Goal: Task Accomplishment & Management: Complete application form

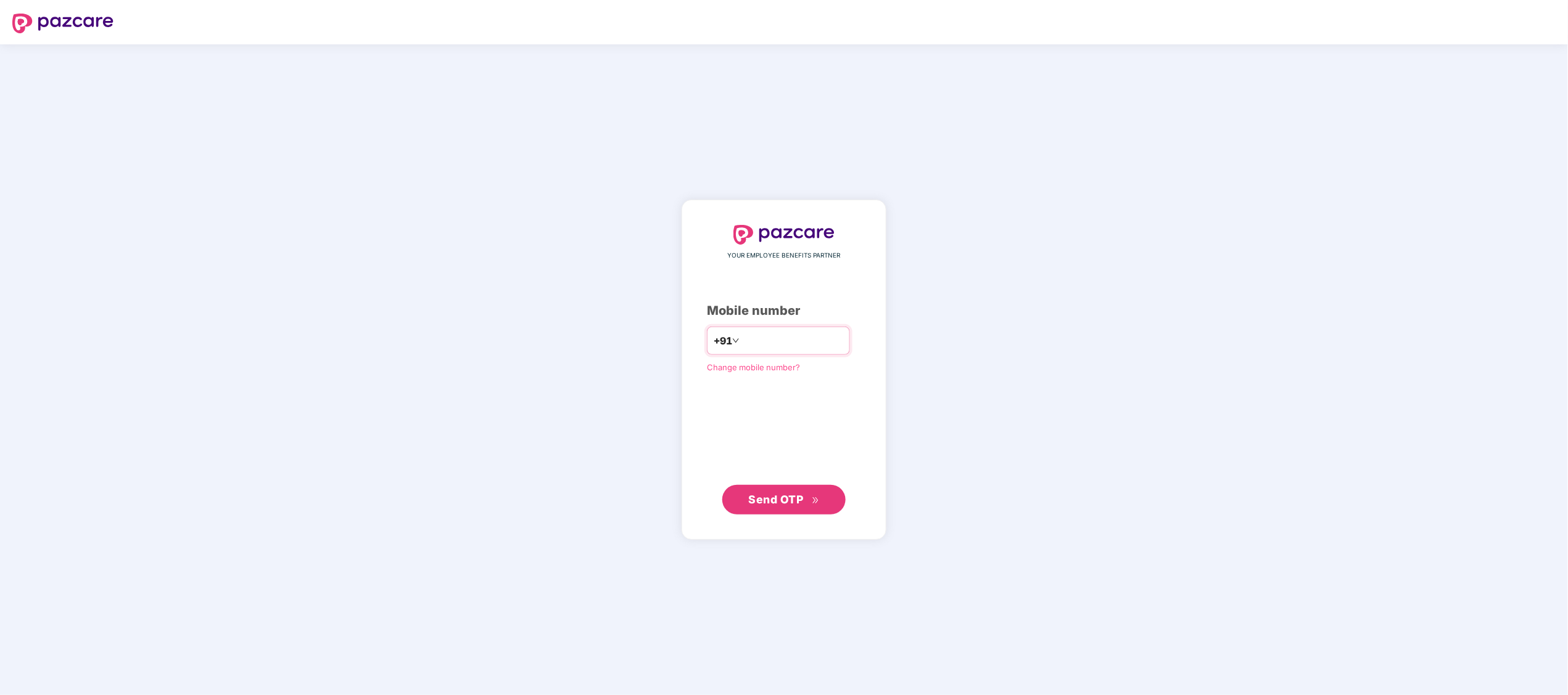
click at [765, 329] on div "+91" at bounding box center [778, 341] width 143 height 28
click at [773, 336] on input "number" at bounding box center [792, 341] width 101 height 20
type input "**********"
click at [751, 498] on span "Send OTP" at bounding box center [776, 499] width 55 height 13
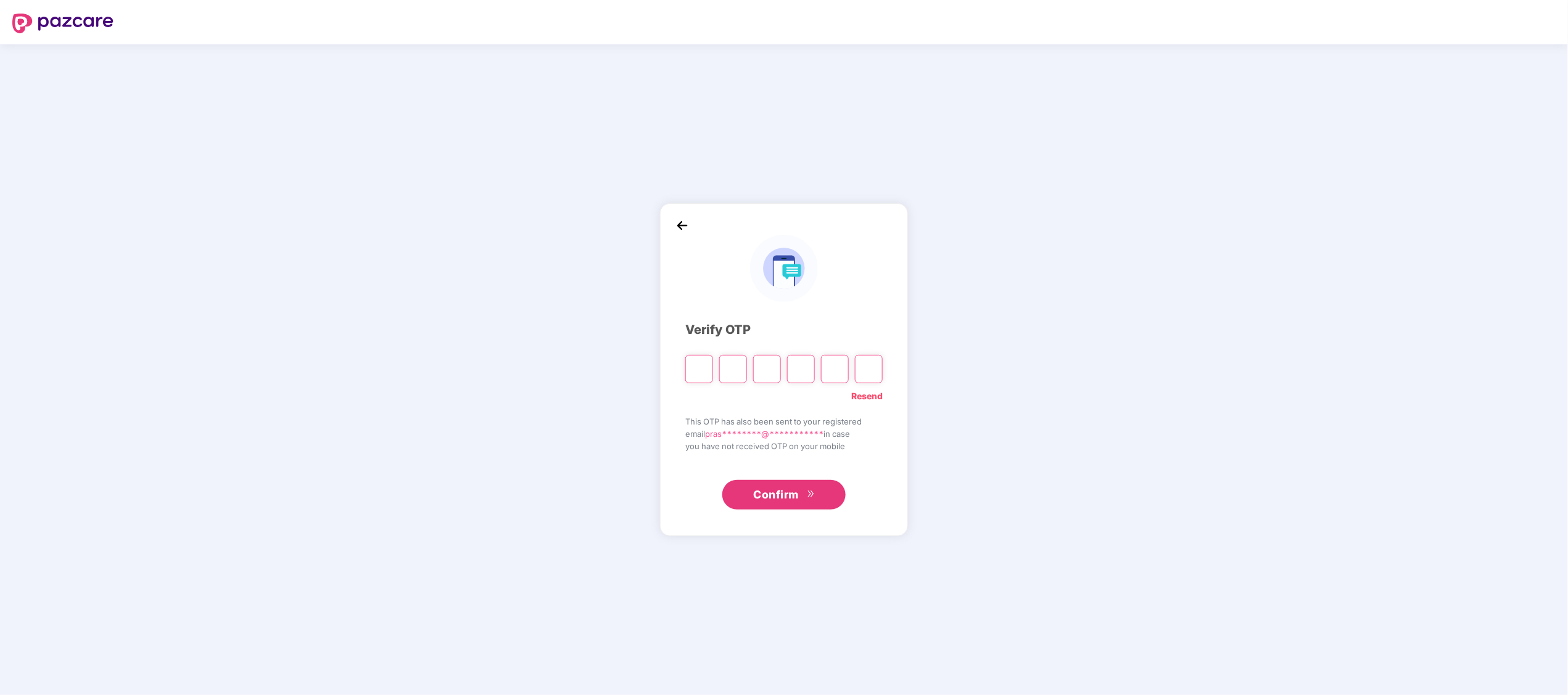
paste input "*"
type input "*"
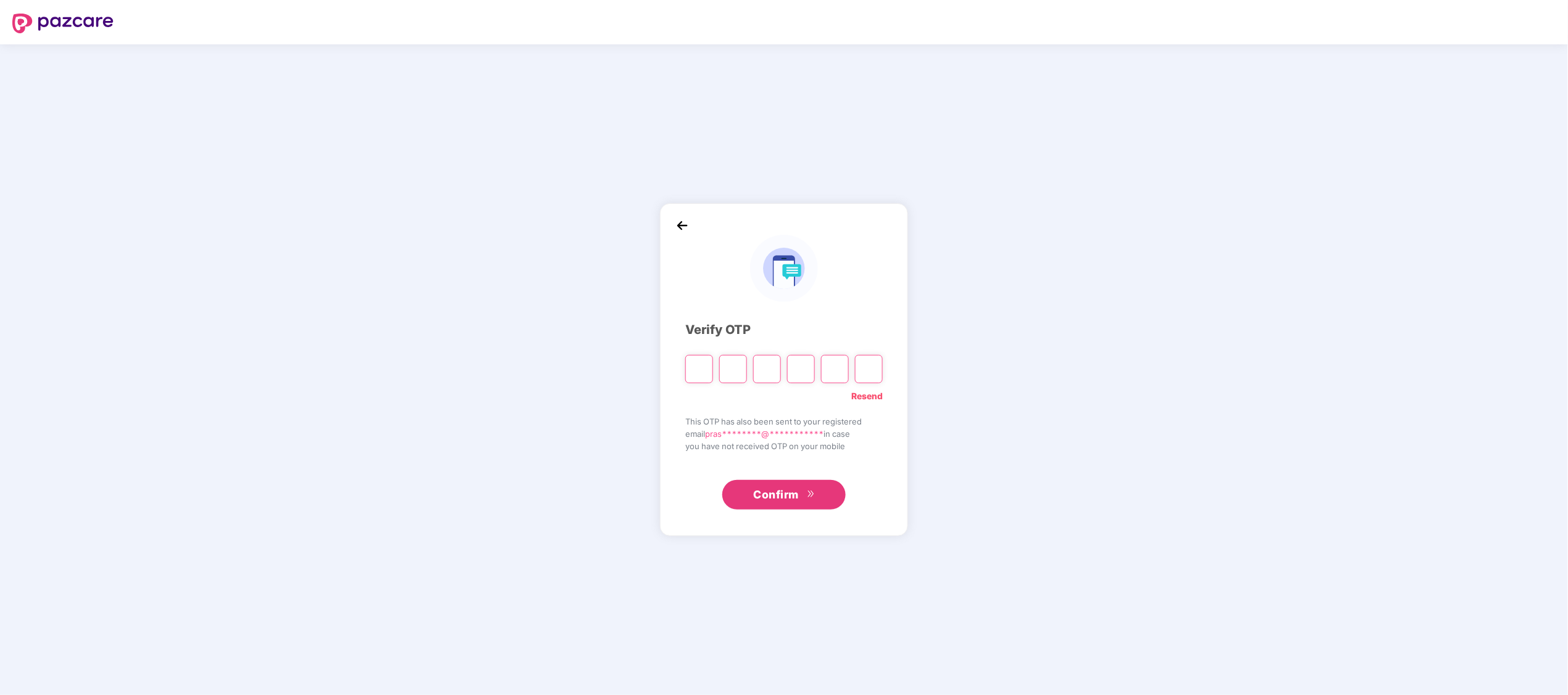
type input "*"
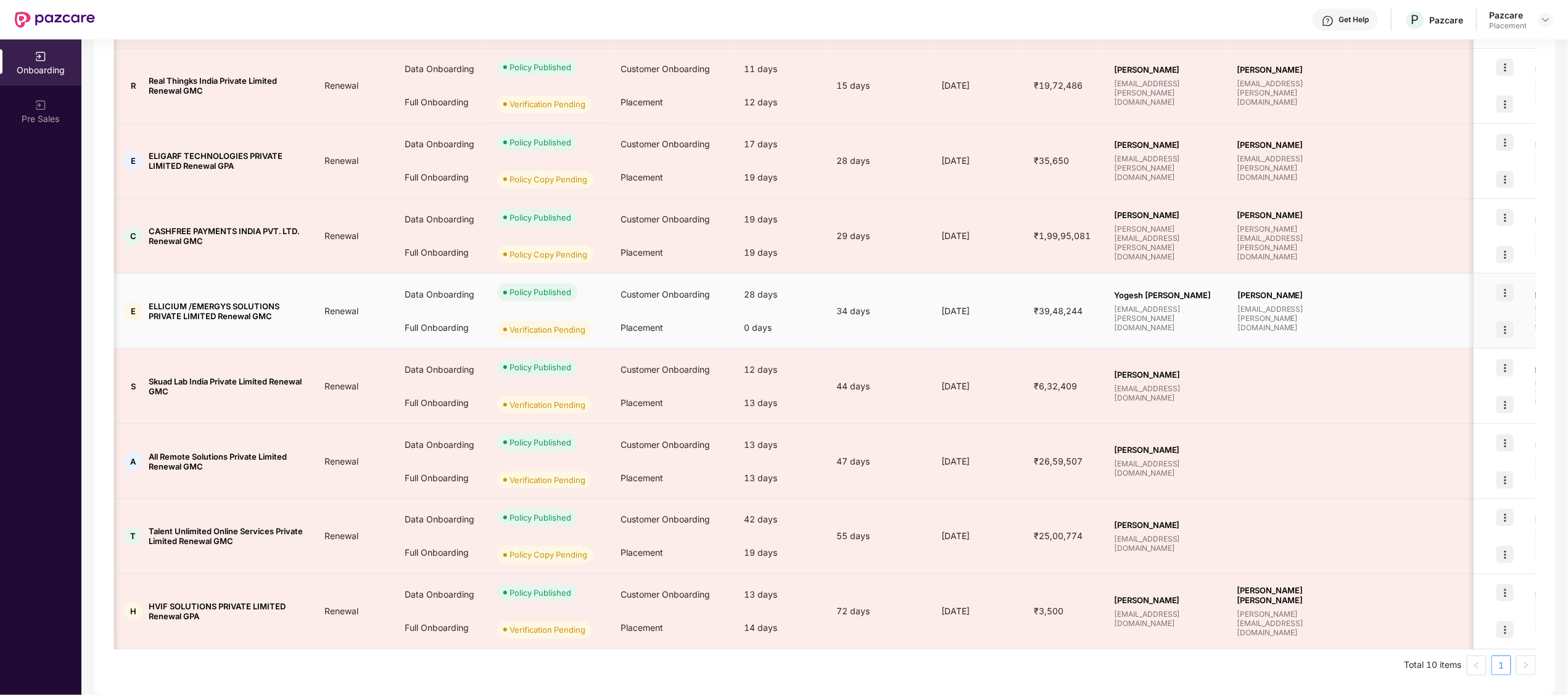
scroll to position [0, 8]
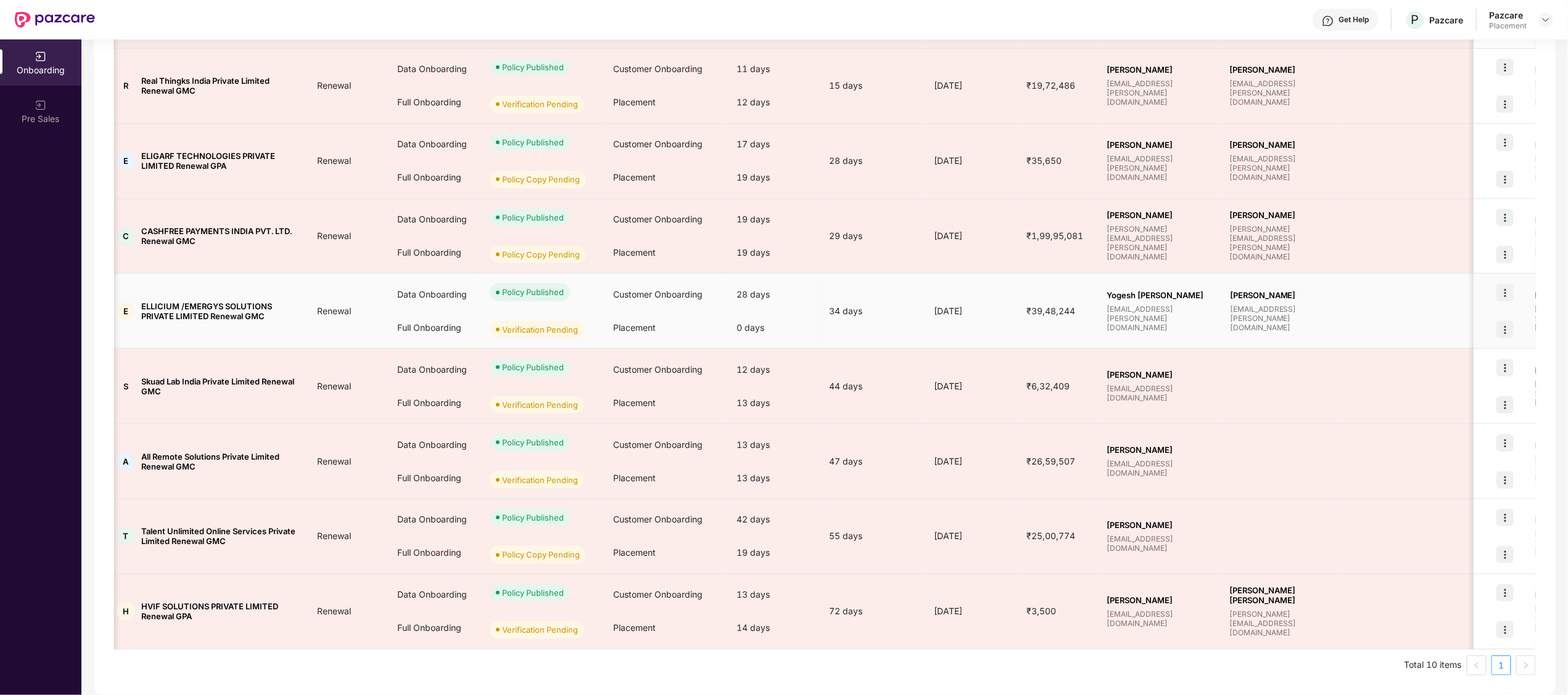
click at [204, 302] on span "ELLICIUM /EMERGYS SOLUTIONS PRIVATE LIMITED Renewal GMC" at bounding box center [219, 311] width 156 height 20
copy span "EMERGYS"
click at [1085, 330] on td "₹39,48,244" at bounding box center [1056, 311] width 80 height 75
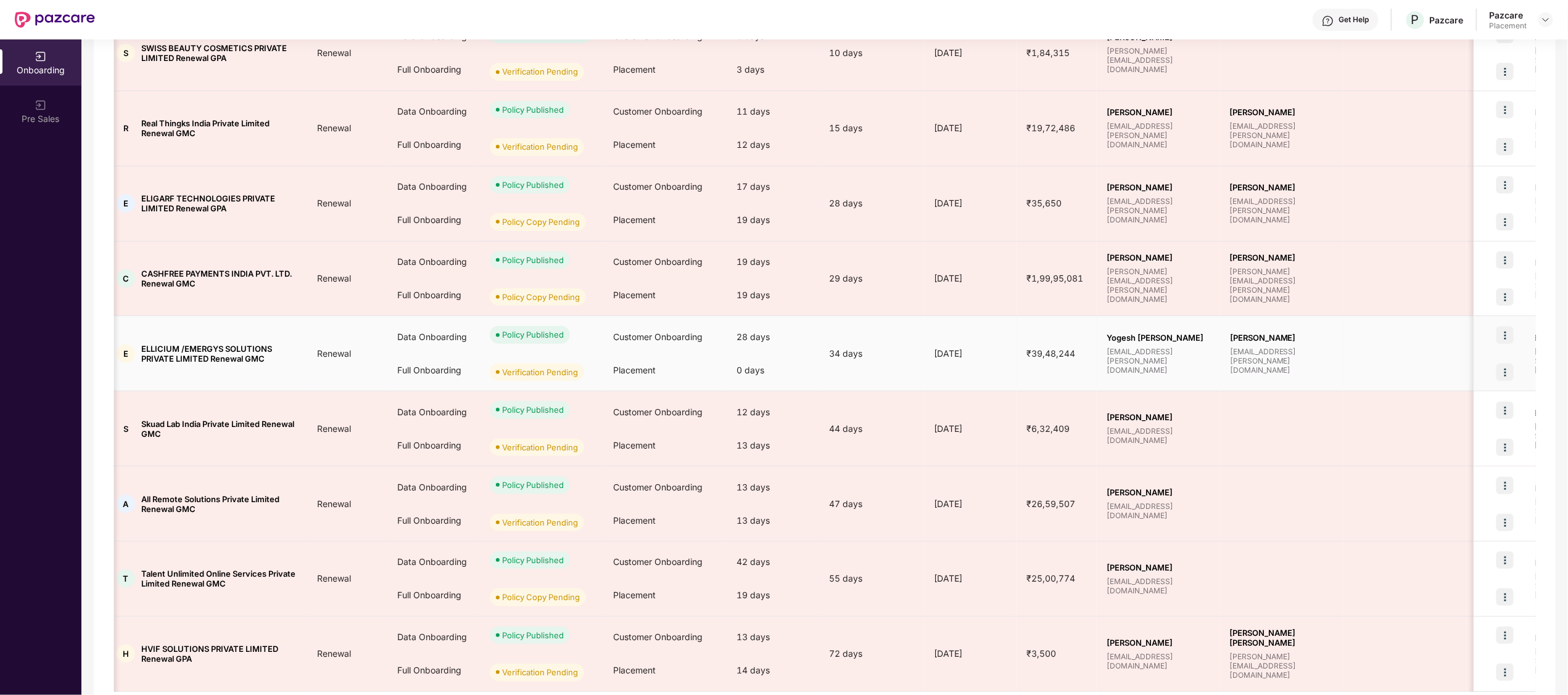
scroll to position [301, 0]
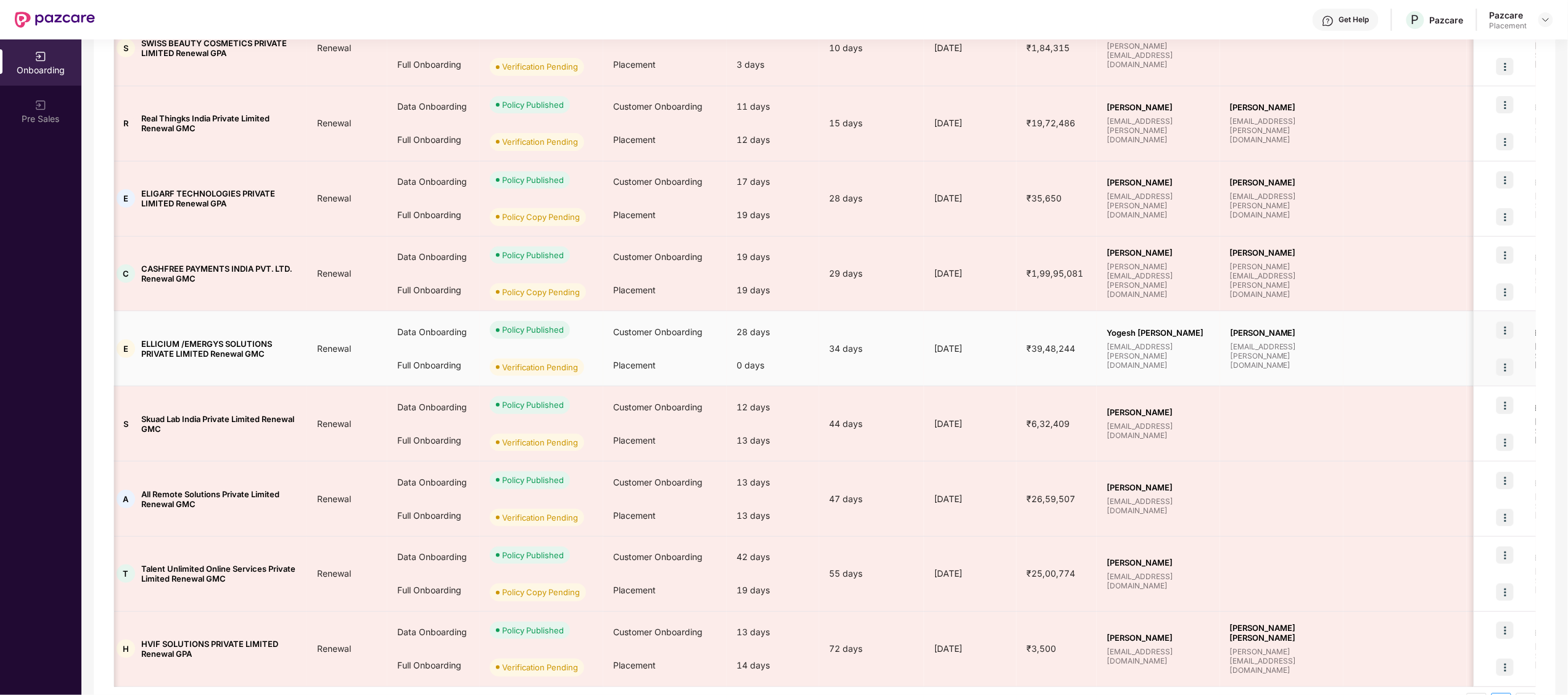
click at [959, 339] on td "23 Jul 2025" at bounding box center [970, 348] width 92 height 75
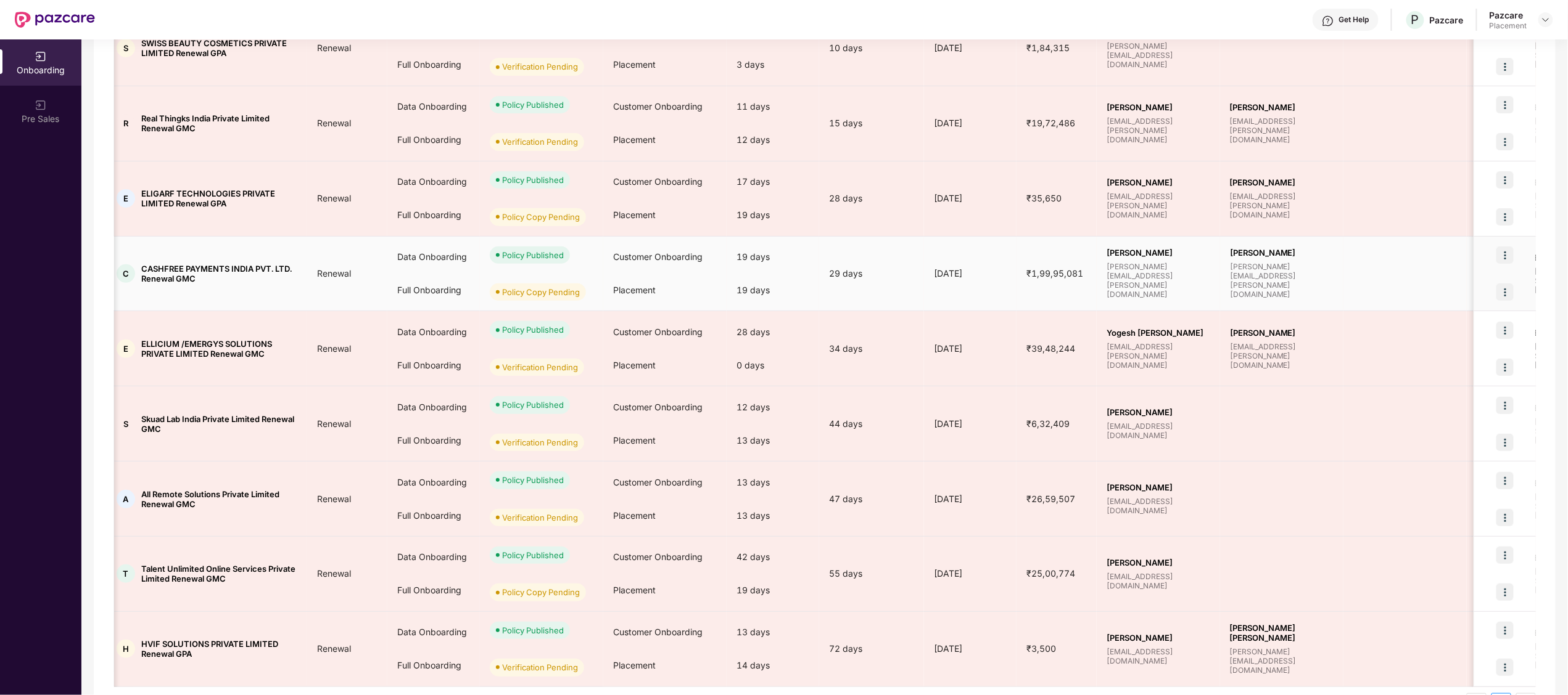
click at [1456, 293] on td at bounding box center [1405, 274] width 123 height 75
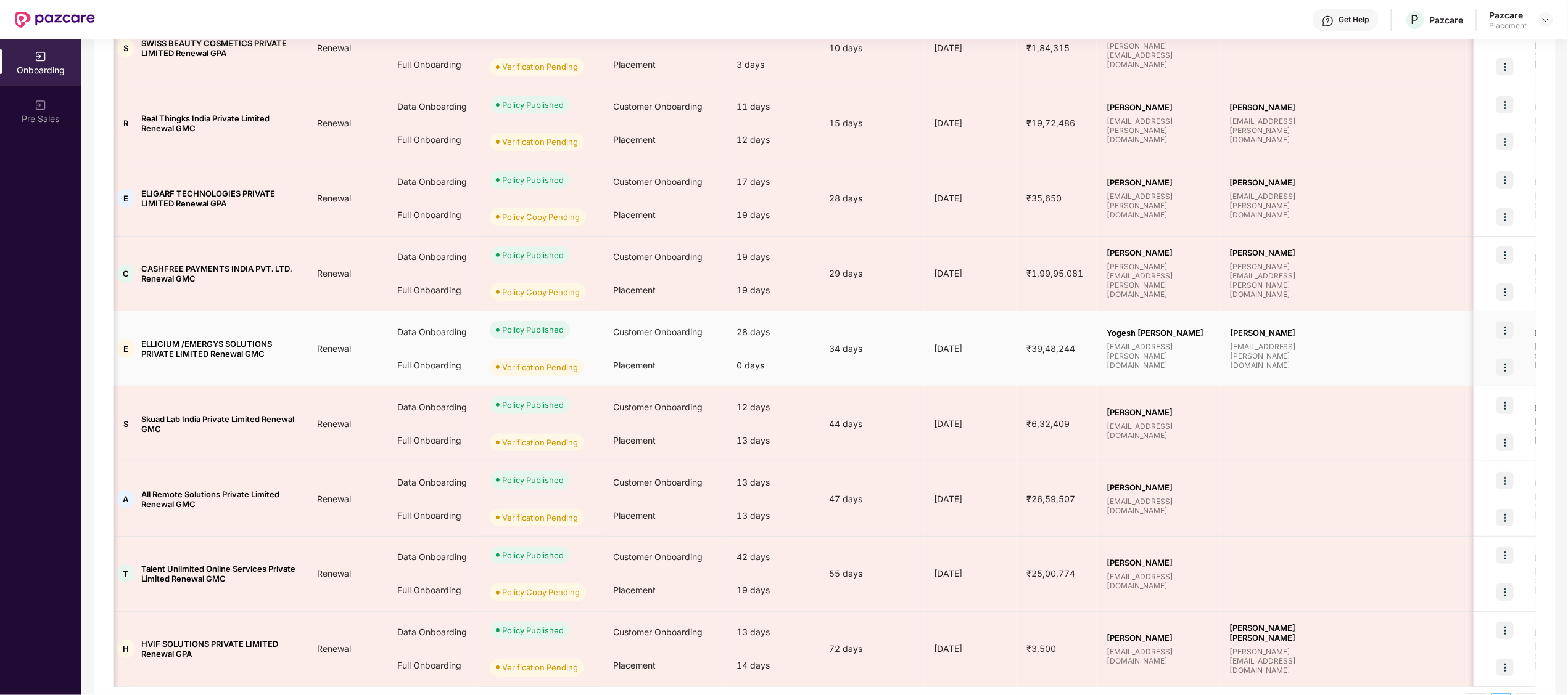
click at [1505, 368] on img at bounding box center [1504, 367] width 17 height 17
click at [1427, 395] on span "Verify Document" at bounding box center [1434, 400] width 129 height 13
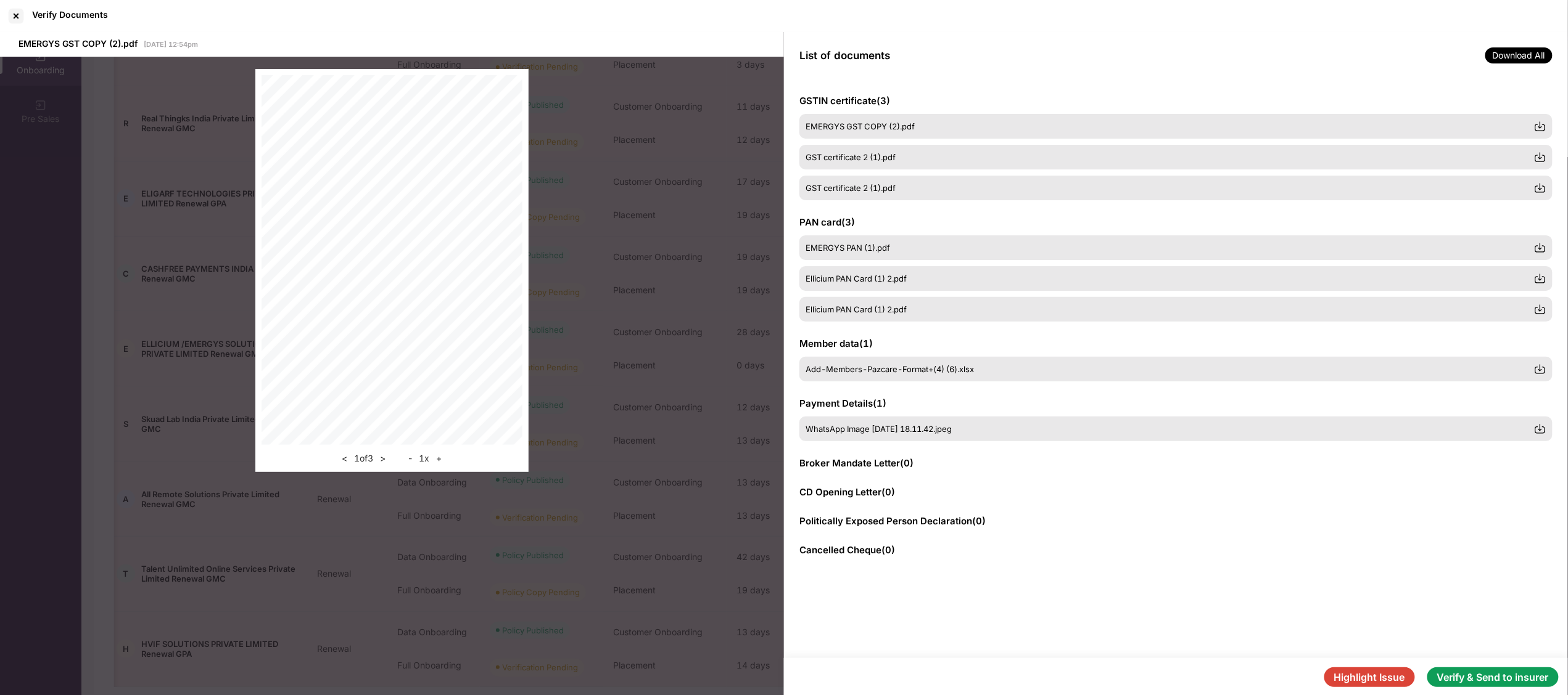
click at [1513, 677] on button "Verify & Send to insurer" at bounding box center [1493, 677] width 132 height 20
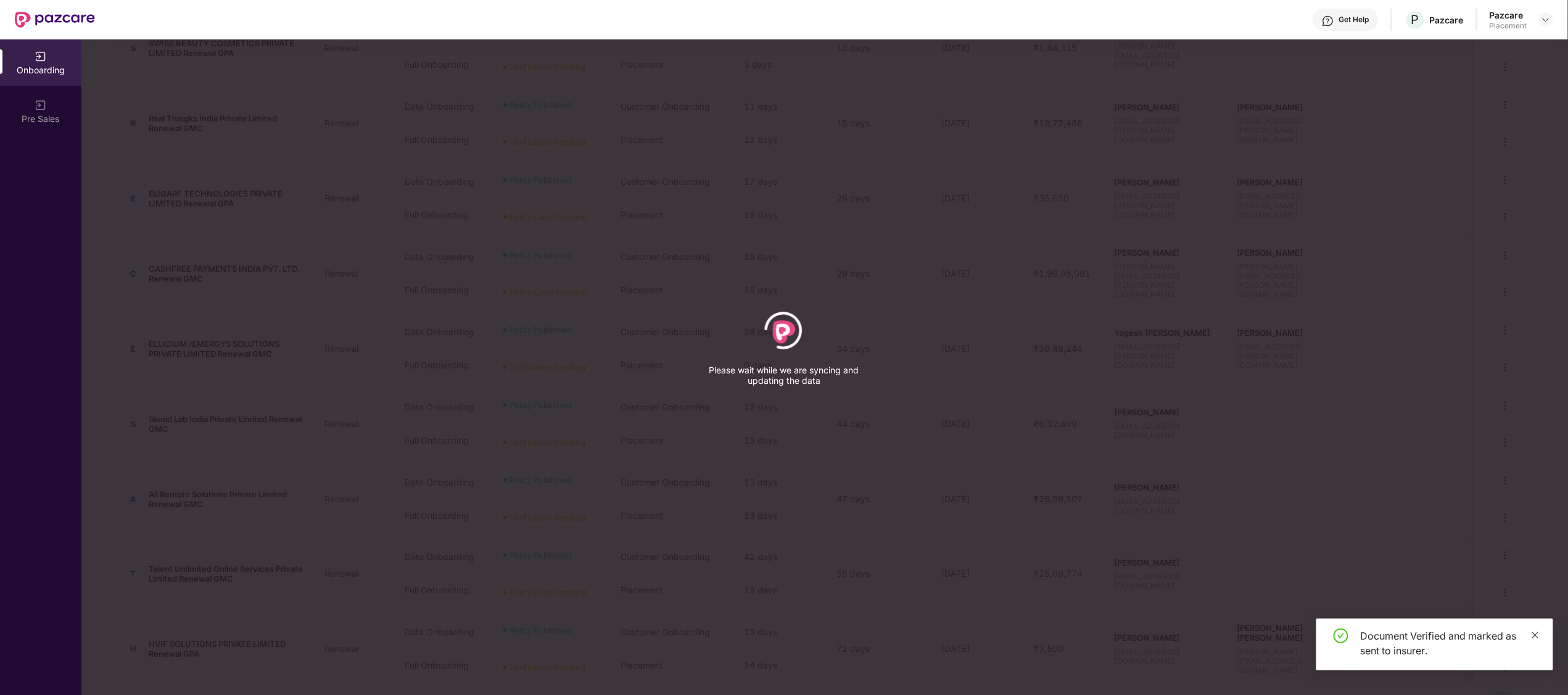
click at [1537, 635] on icon "close" at bounding box center [1535, 635] width 8 height 8
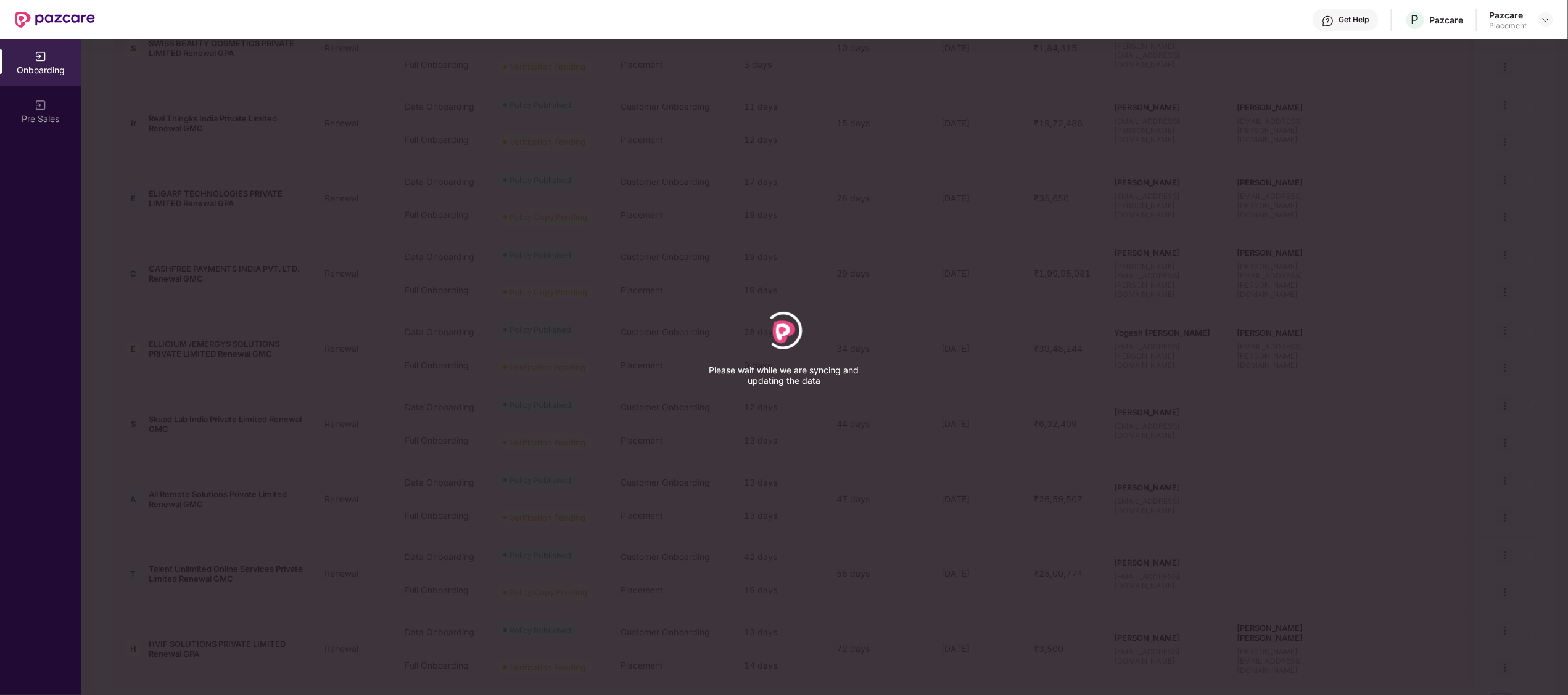
click at [908, 509] on div "Please wait while we are syncing and updating the data" at bounding box center [784, 347] width 1568 height 695
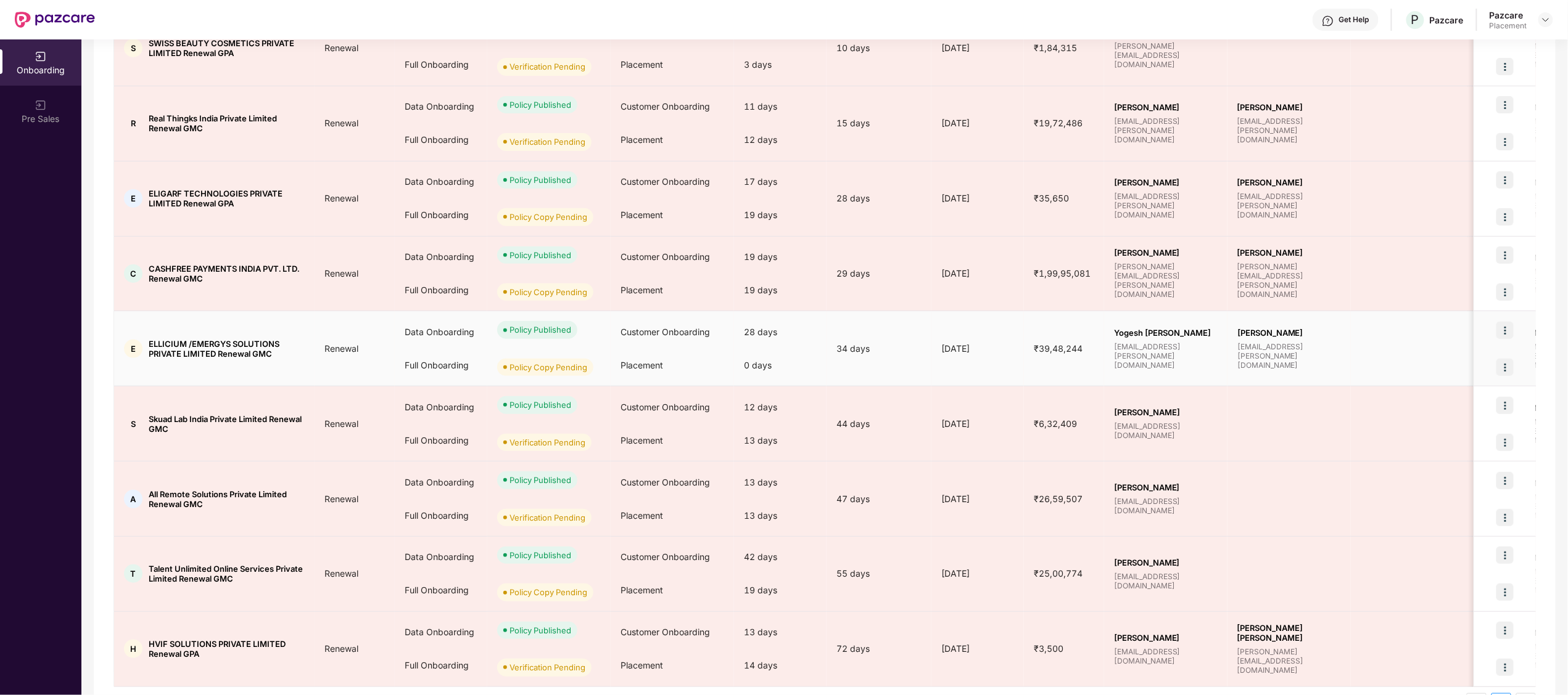
click at [1508, 366] on img at bounding box center [1504, 367] width 17 height 17
click at [1431, 400] on span "Upload Policy Copy" at bounding box center [1446, 400] width 104 height 13
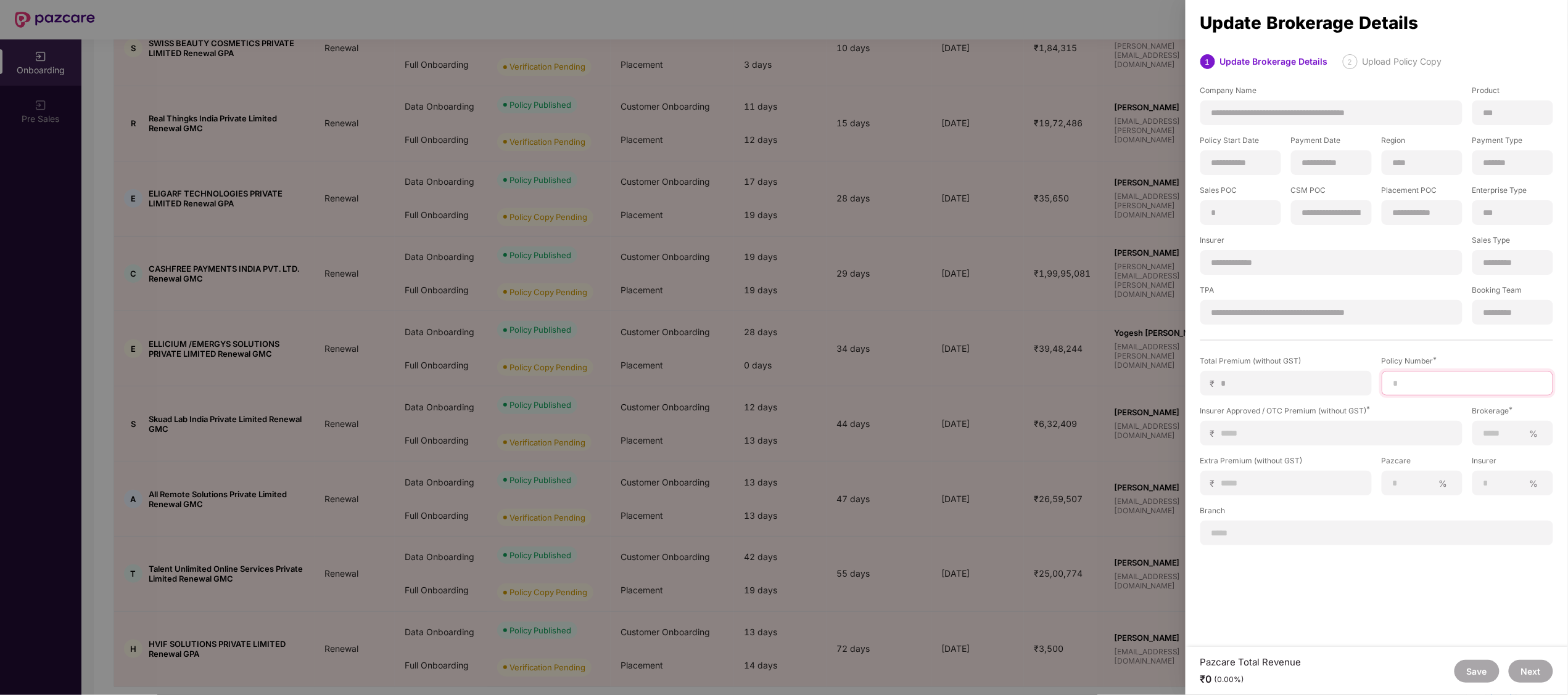
paste input "**********"
click at [1444, 380] on input "**********" at bounding box center [1467, 384] width 150 height 13
type input "**********"
click at [1305, 433] on input at bounding box center [1336, 434] width 231 height 13
type input "*"
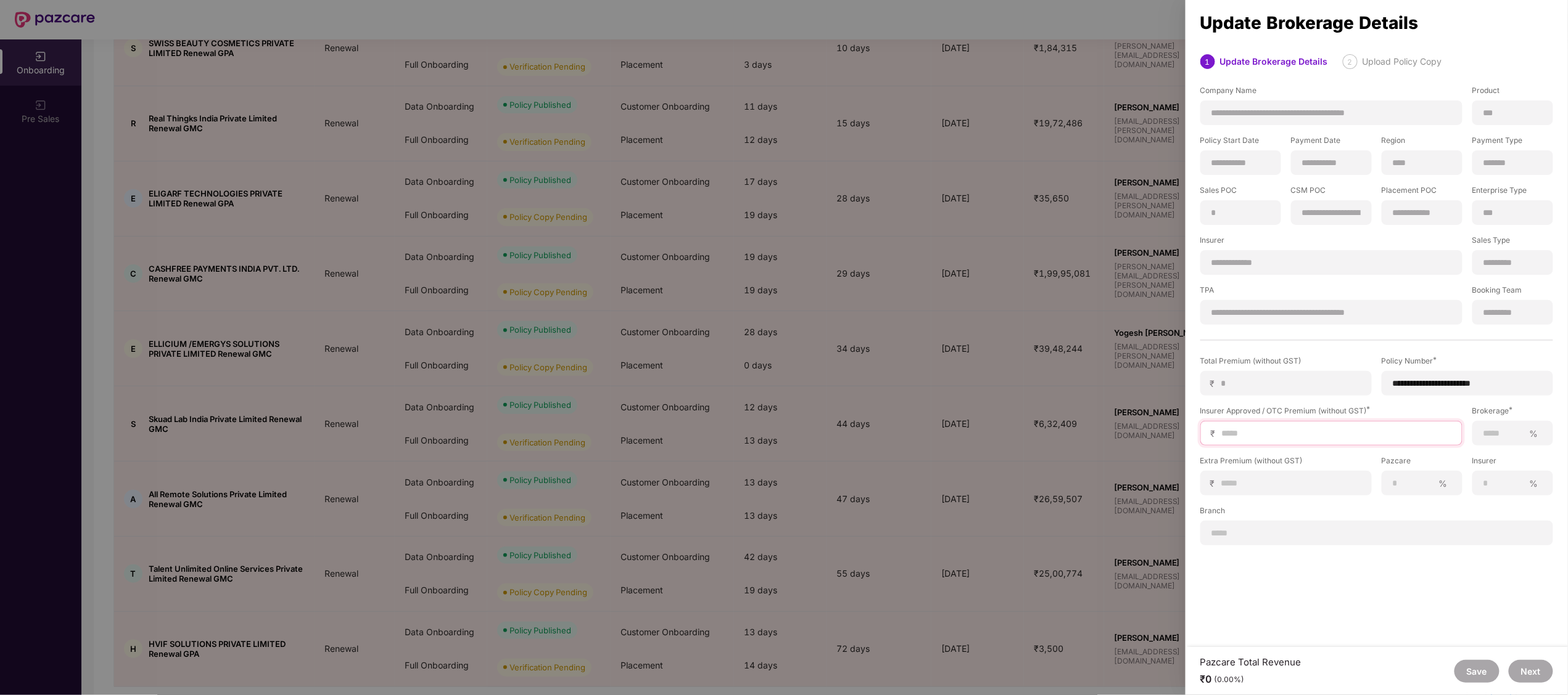
type input "*"
type input "**"
type input "***"
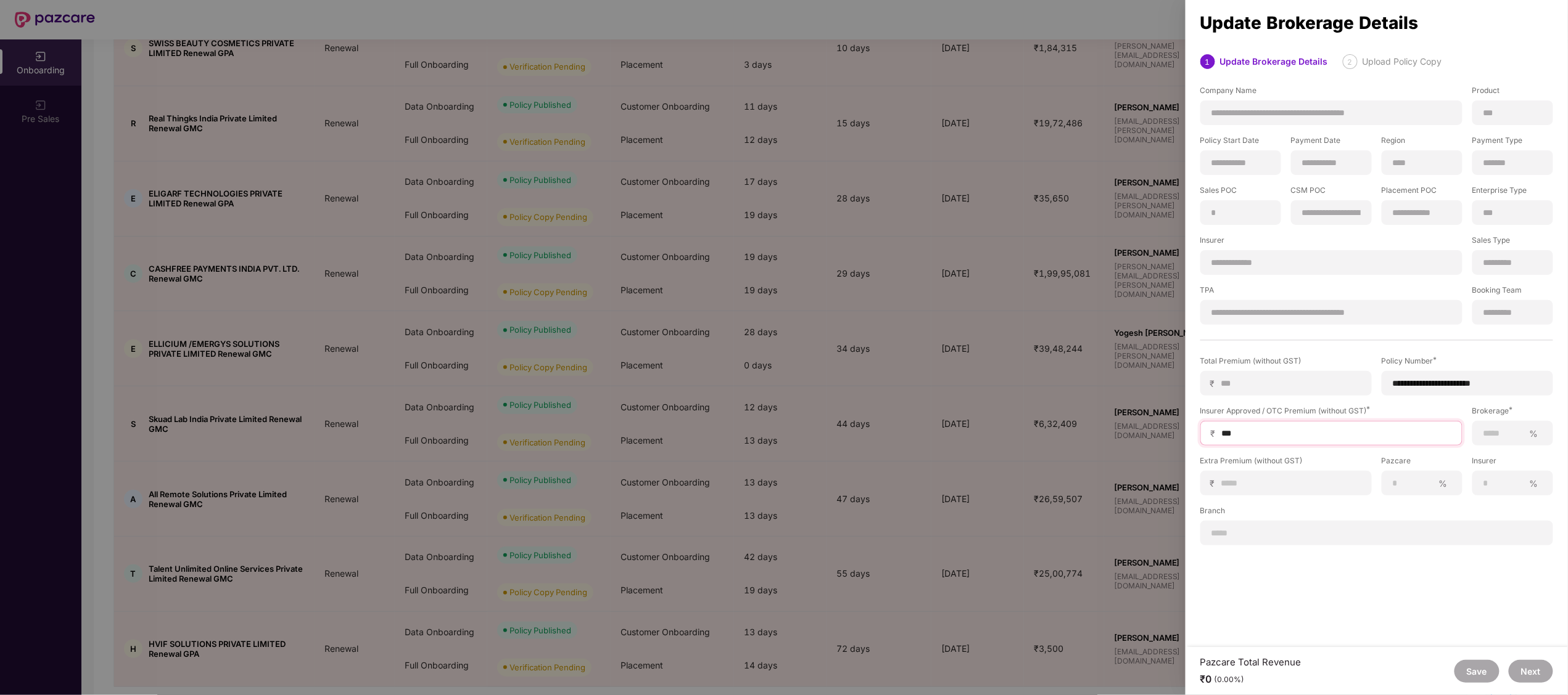
type input "****"
type input "*****"
type input "******"
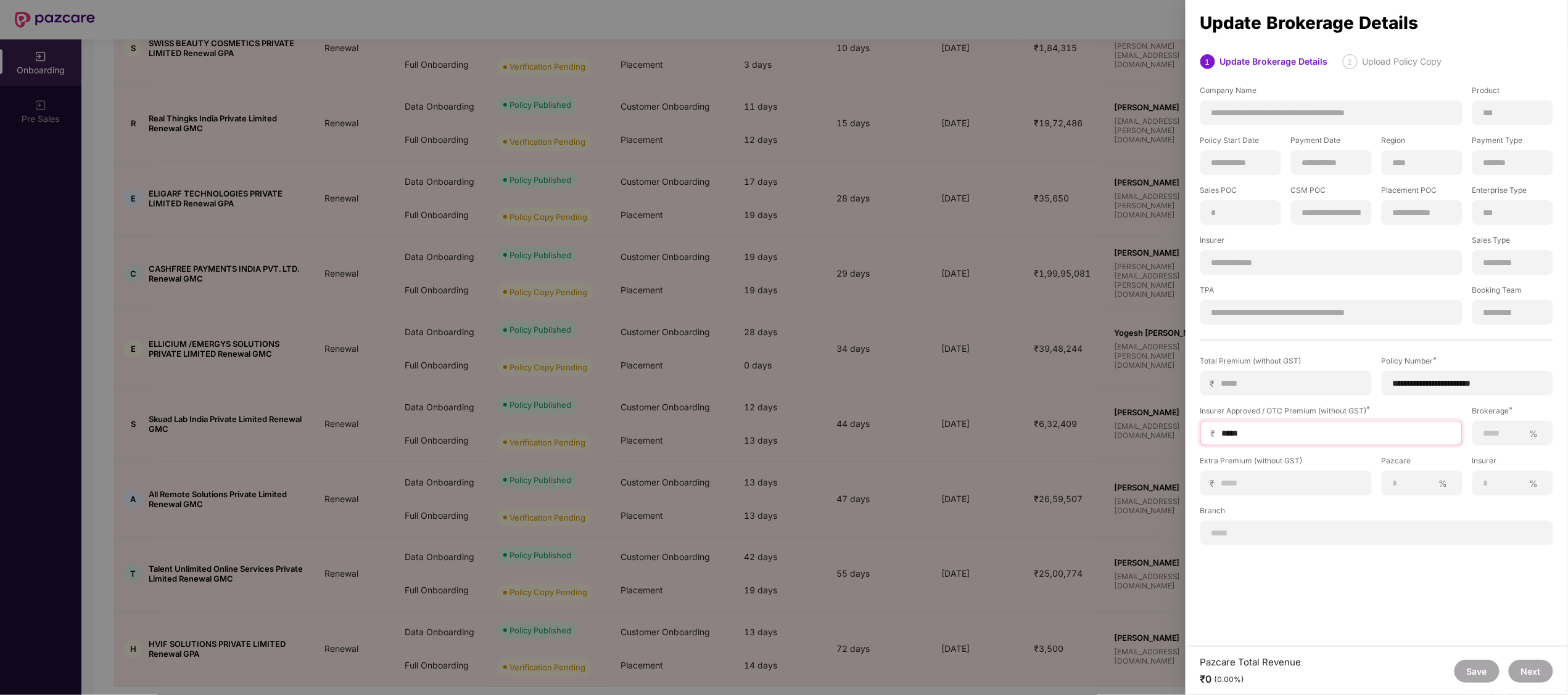
type input "******"
type input "*******"
click at [1507, 432] on input at bounding box center [1503, 434] width 41 height 13
type input "***"
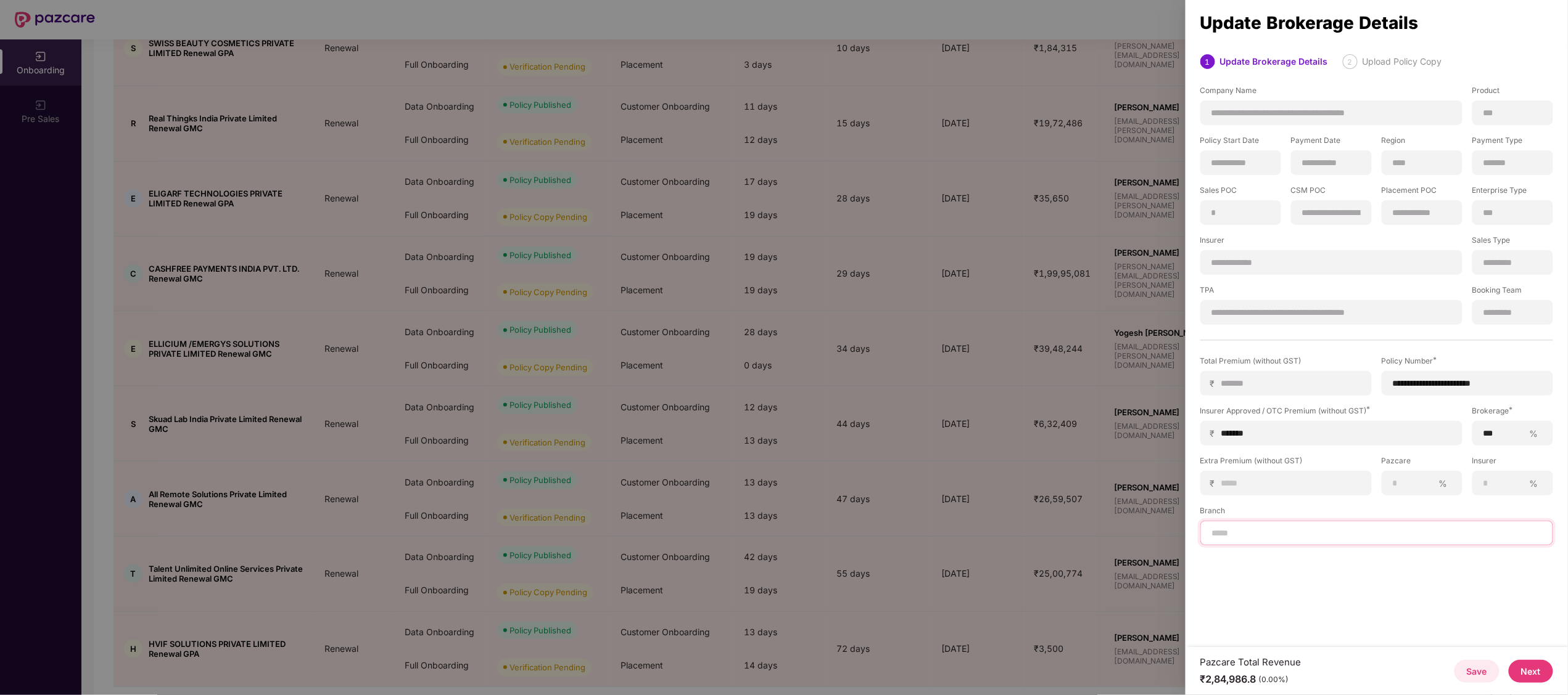
click at [1287, 533] on input at bounding box center [1376, 533] width 332 height 13
type input "****"
click at [1528, 680] on button "Next" at bounding box center [1530, 672] width 44 height 23
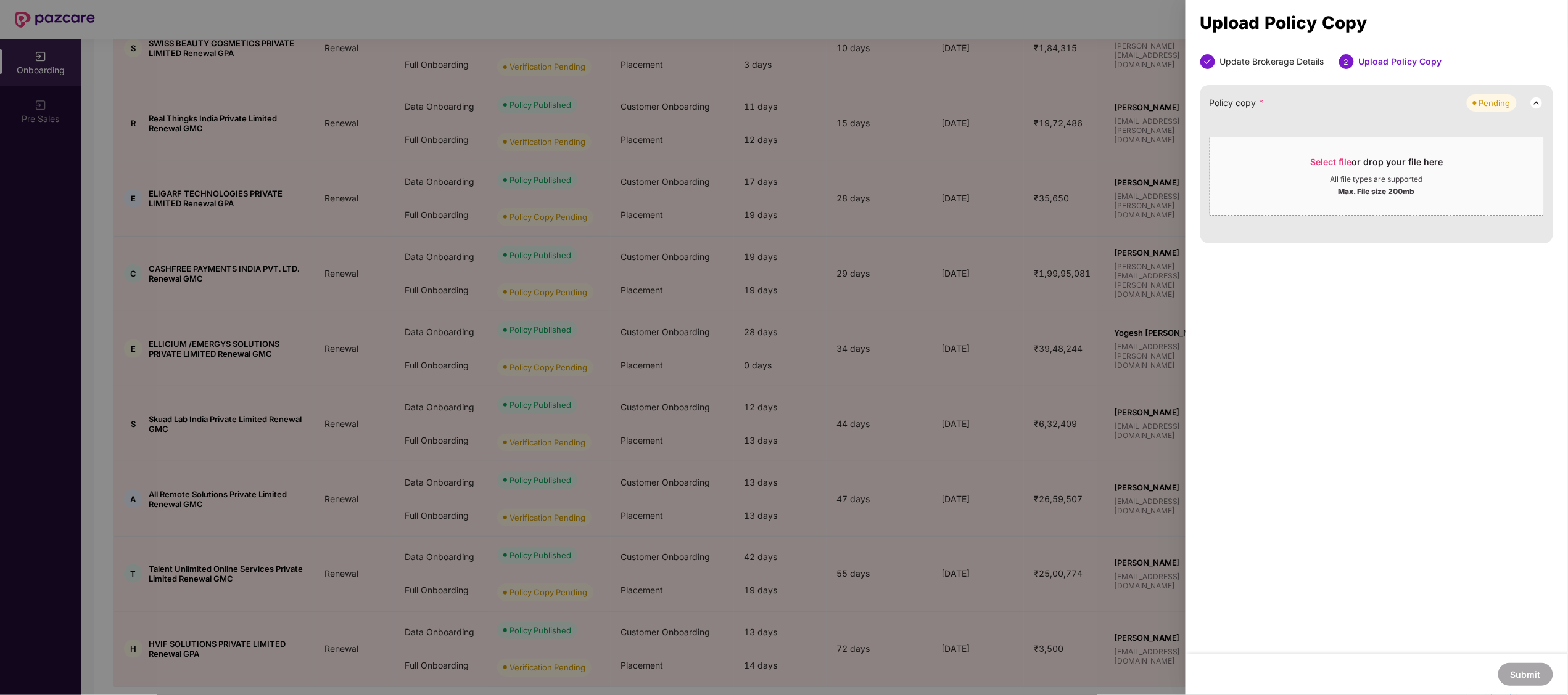
click at [1385, 208] on div "Select file or drop your file here All file types are supported Max. File size …" at bounding box center [1376, 176] width 335 height 79
click at [1377, 165] on div "Select file or drop your file here" at bounding box center [1377, 165] width 133 height 19
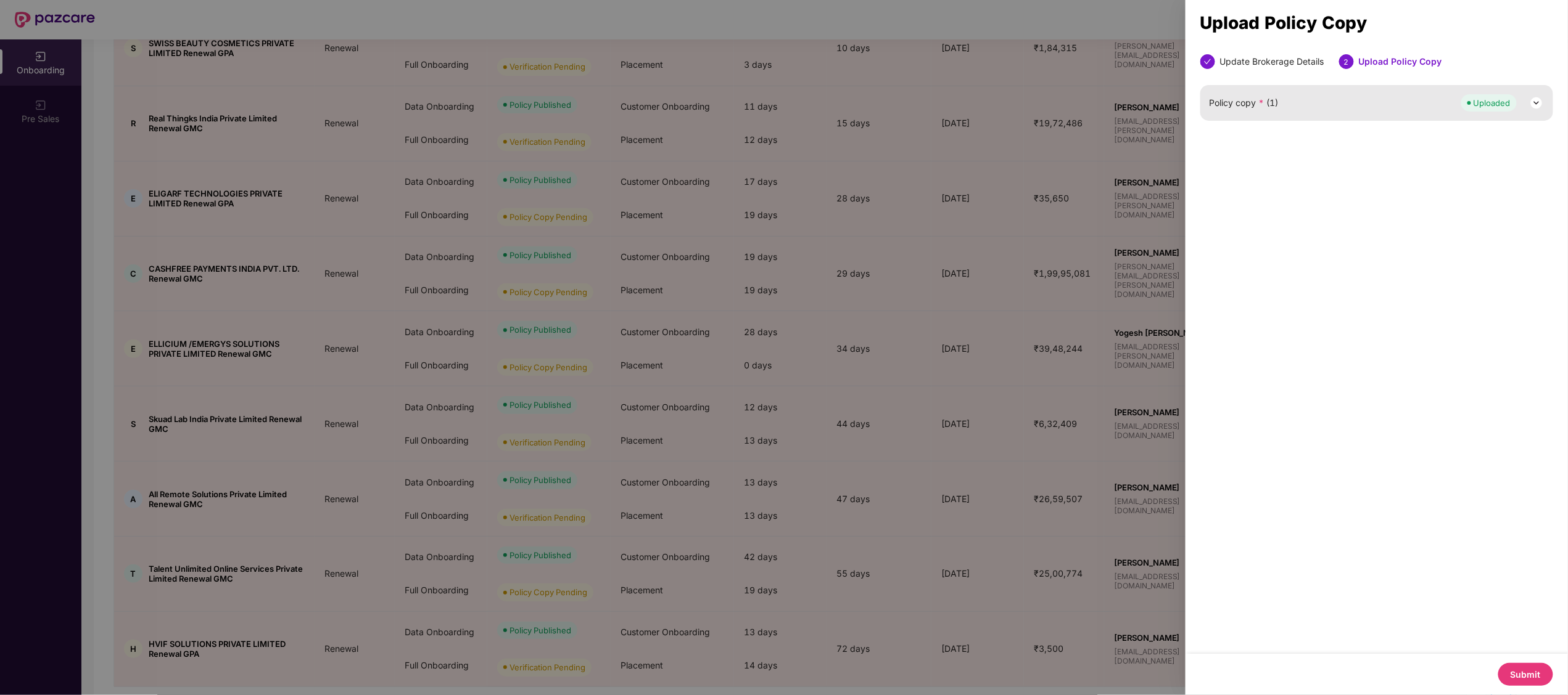
click at [1513, 665] on button "Submit" at bounding box center [1525, 674] width 55 height 23
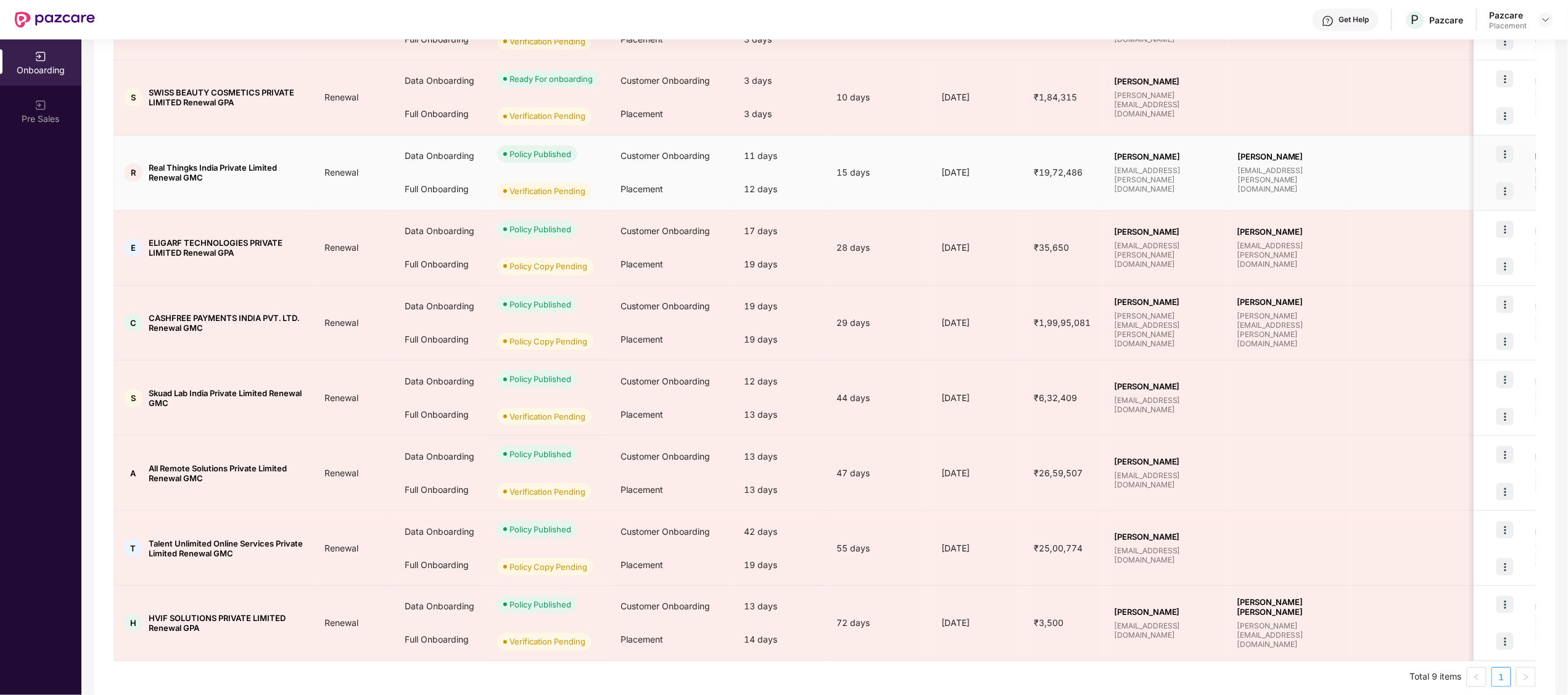
scroll to position [264, 0]
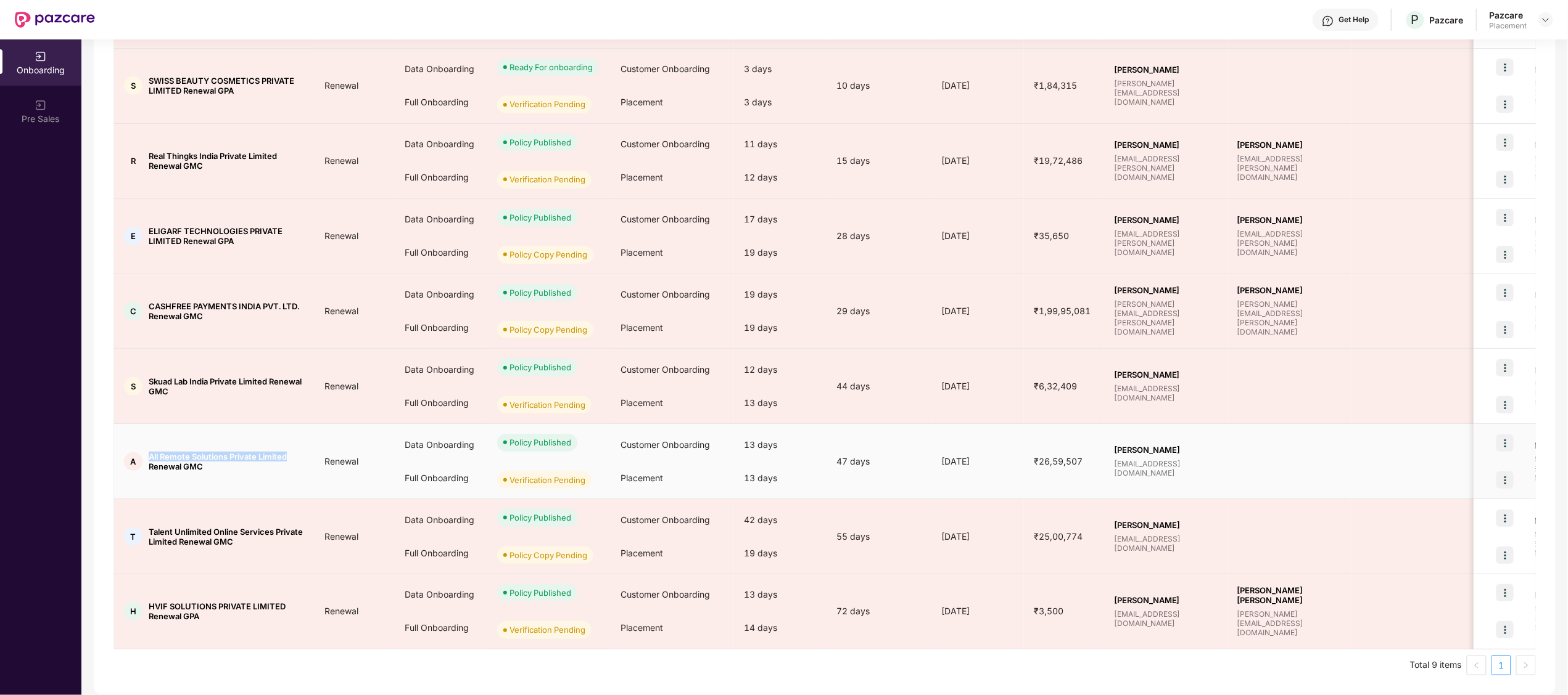
drag, startPoint x: 148, startPoint y: 459, endPoint x: 302, endPoint y: 456, distance: 154.0
click at [302, 456] on div "A All Remote Solutions Private Limited Renewal GMC" at bounding box center [214, 461] width 200 height 20
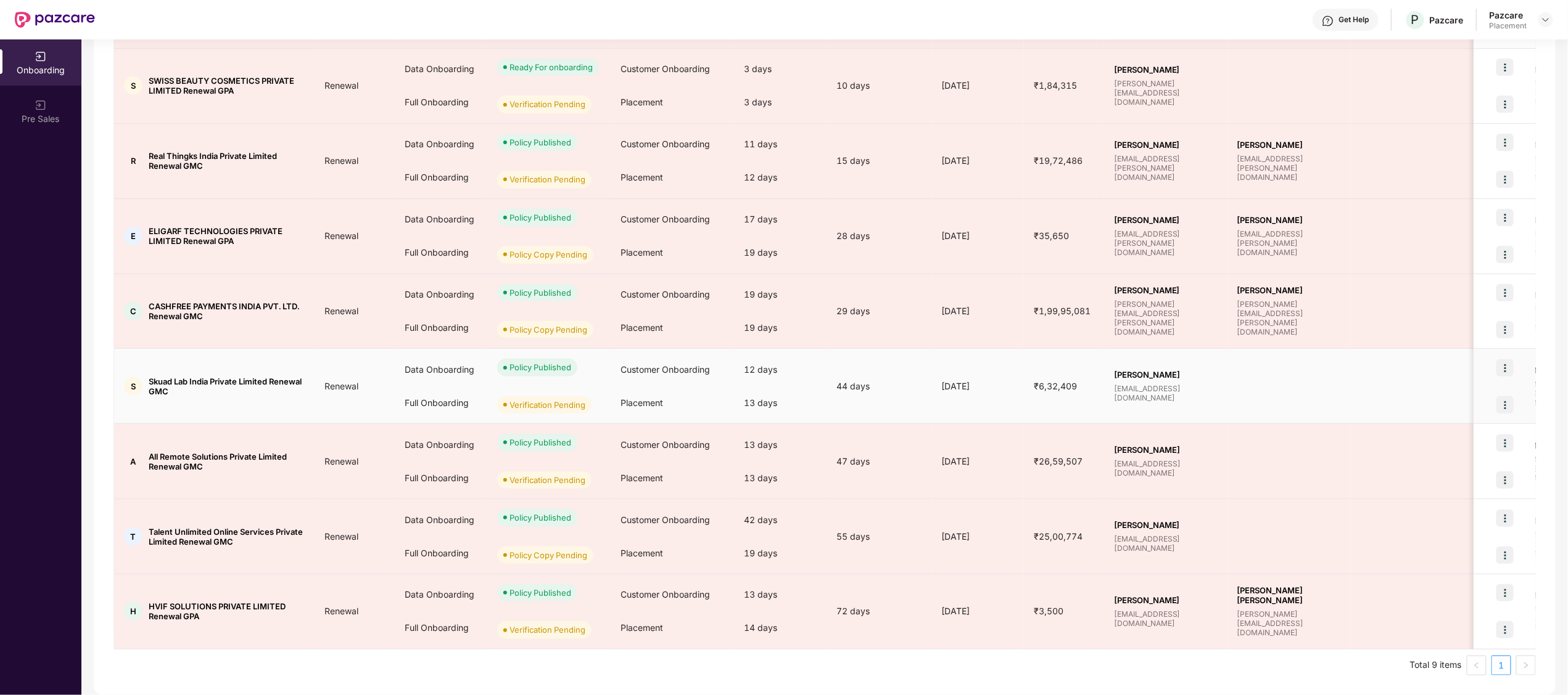
drag, startPoint x: 302, startPoint y: 456, endPoint x: 225, endPoint y: 393, distance: 99.5
click at [225, 393] on span "Skuad Lab India Private Limited Renewal GMC" at bounding box center [226, 386] width 156 height 20
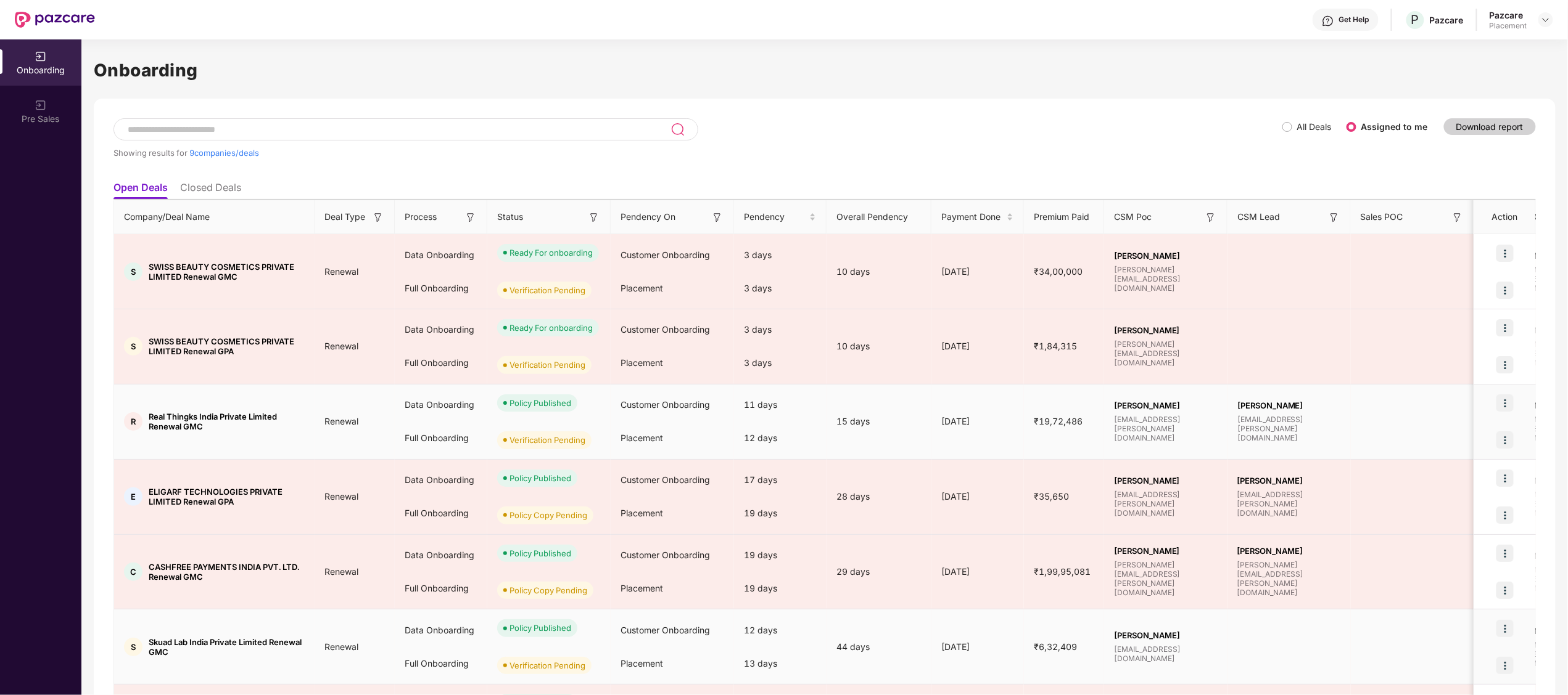
scroll to position [0, 0]
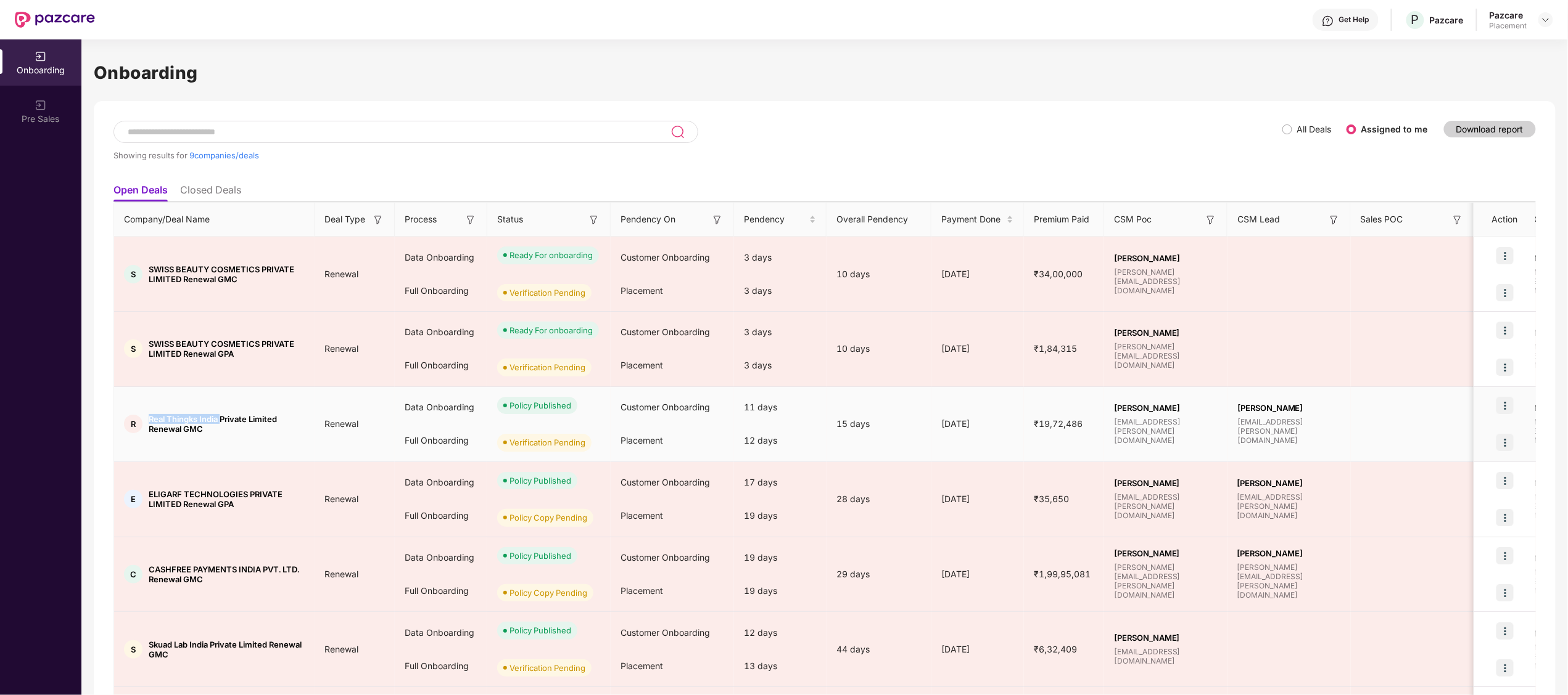
drag, startPoint x: 148, startPoint y: 416, endPoint x: 225, endPoint y: 419, distance: 77.1
click at [225, 419] on span "Real Thingks India Private Limited Renewal GMC" at bounding box center [226, 424] width 156 height 20
copy span "Real Thingks [GEOGRAPHIC_DATA]"
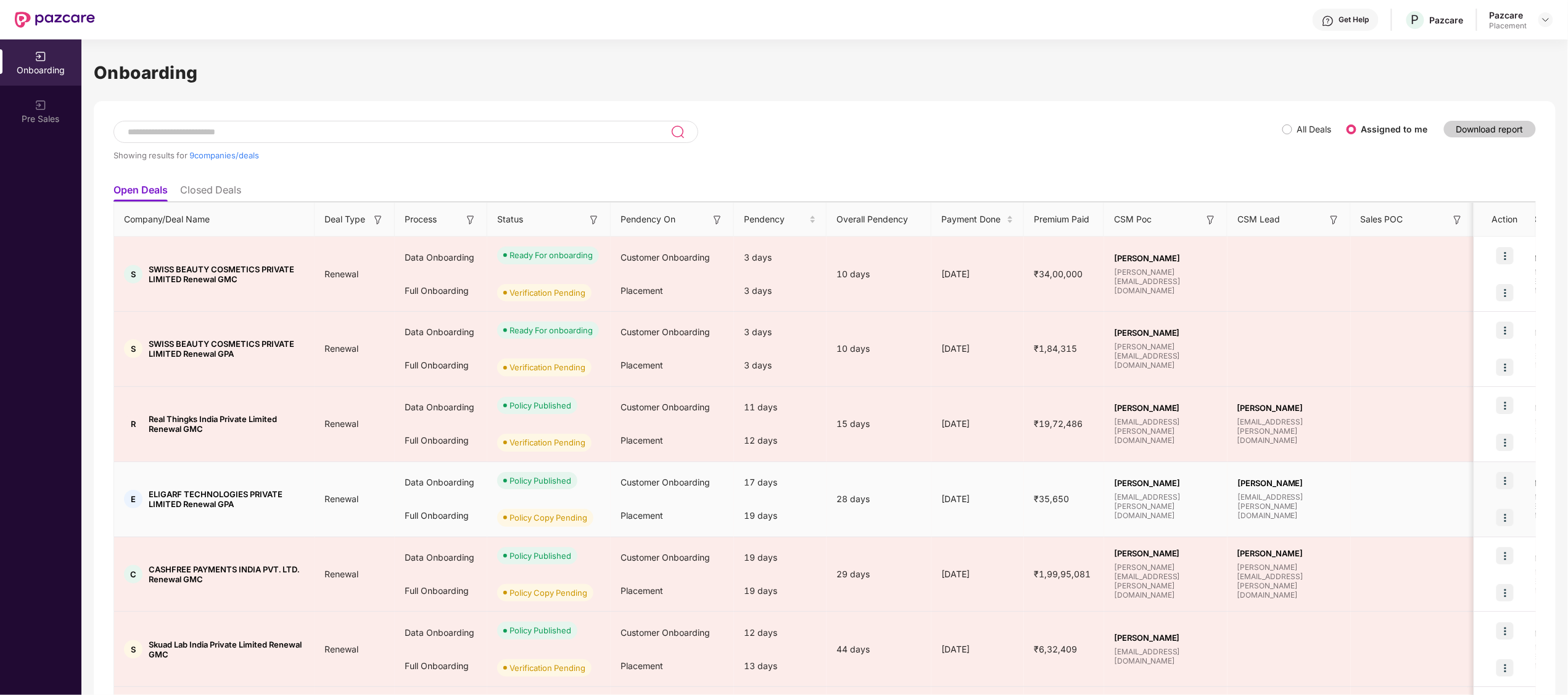
drag, startPoint x: 225, startPoint y: 419, endPoint x: 605, endPoint y: 494, distance: 387.3
click at [605, 494] on div "Policy Published" at bounding box center [549, 481] width 123 height 37
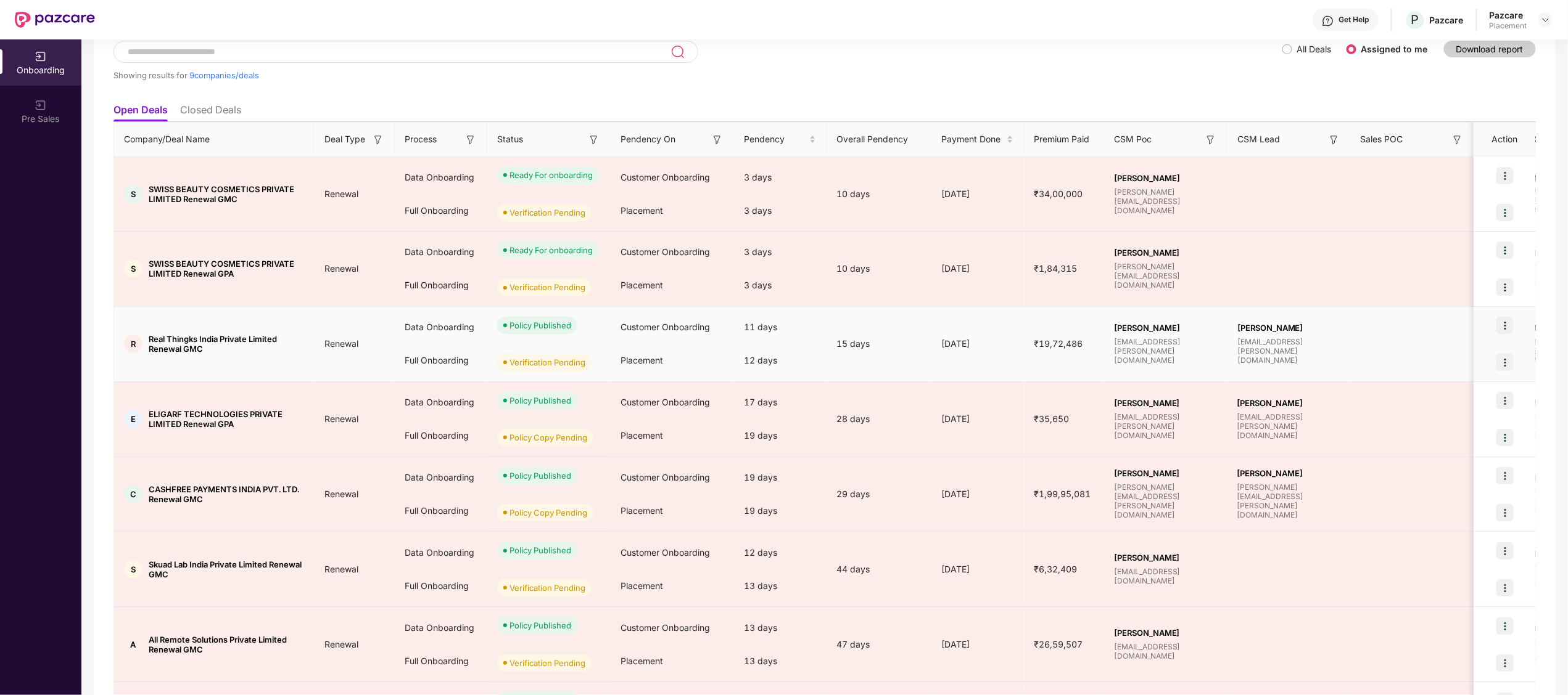
scroll to position [82, 0]
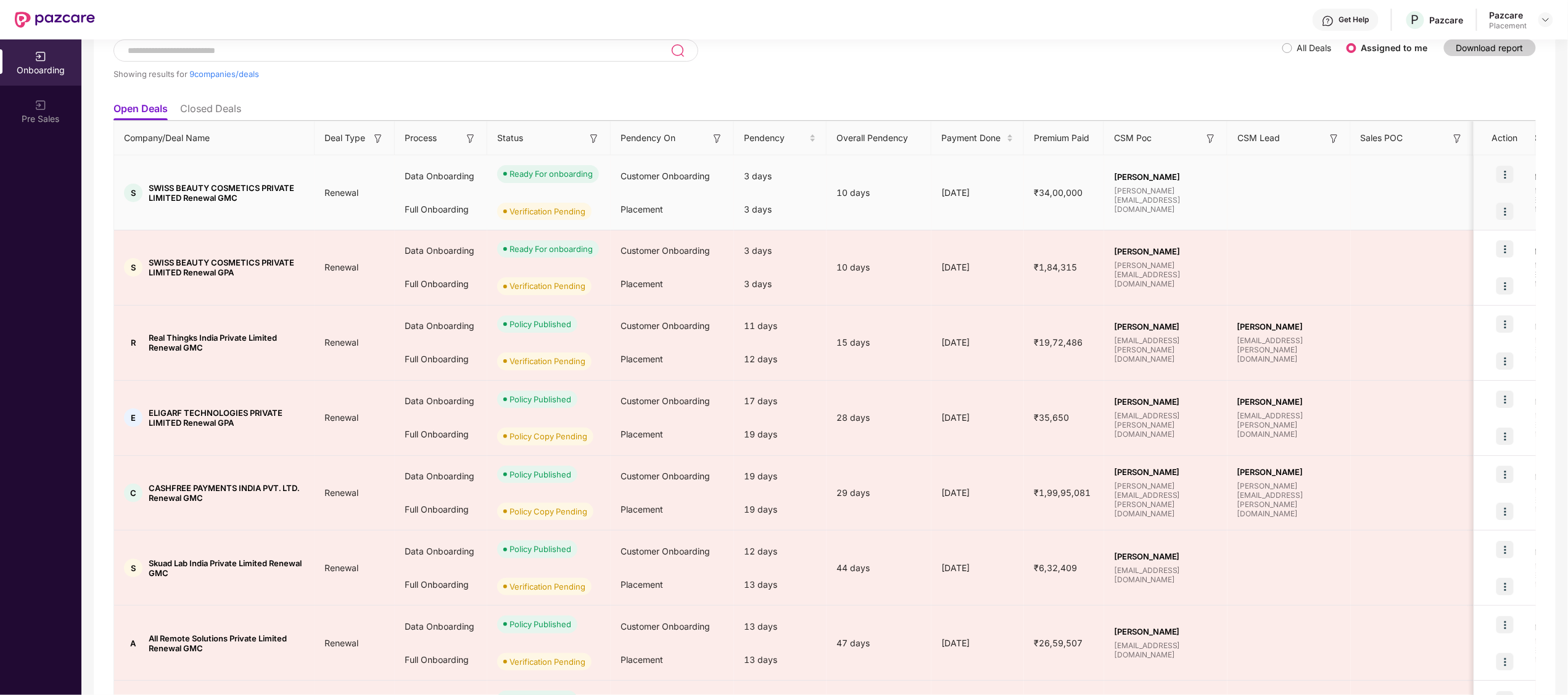
click at [173, 188] on span "SWISS BEAUTY COSMETICS PRIVATE LIMITED Renewal GMC" at bounding box center [226, 193] width 156 height 20
click at [163, 187] on span "SWISS BEAUTY COSMETICS PRIVATE LIMITED Renewal GMC" at bounding box center [226, 193] width 156 height 20
copy span "SWISS"
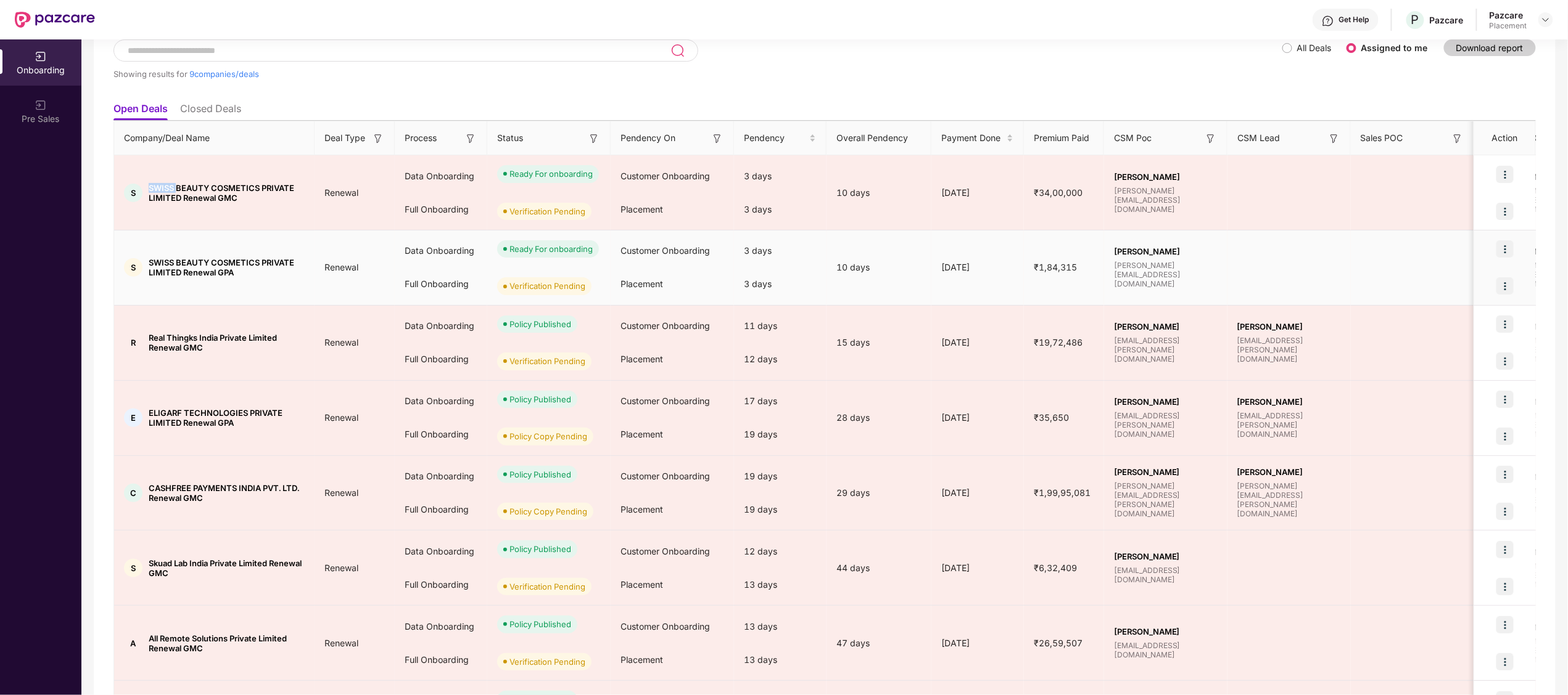
click at [1506, 289] on img at bounding box center [1504, 286] width 17 height 17
click at [1412, 317] on span "Verify Document" at bounding box center [1434, 318] width 129 height 13
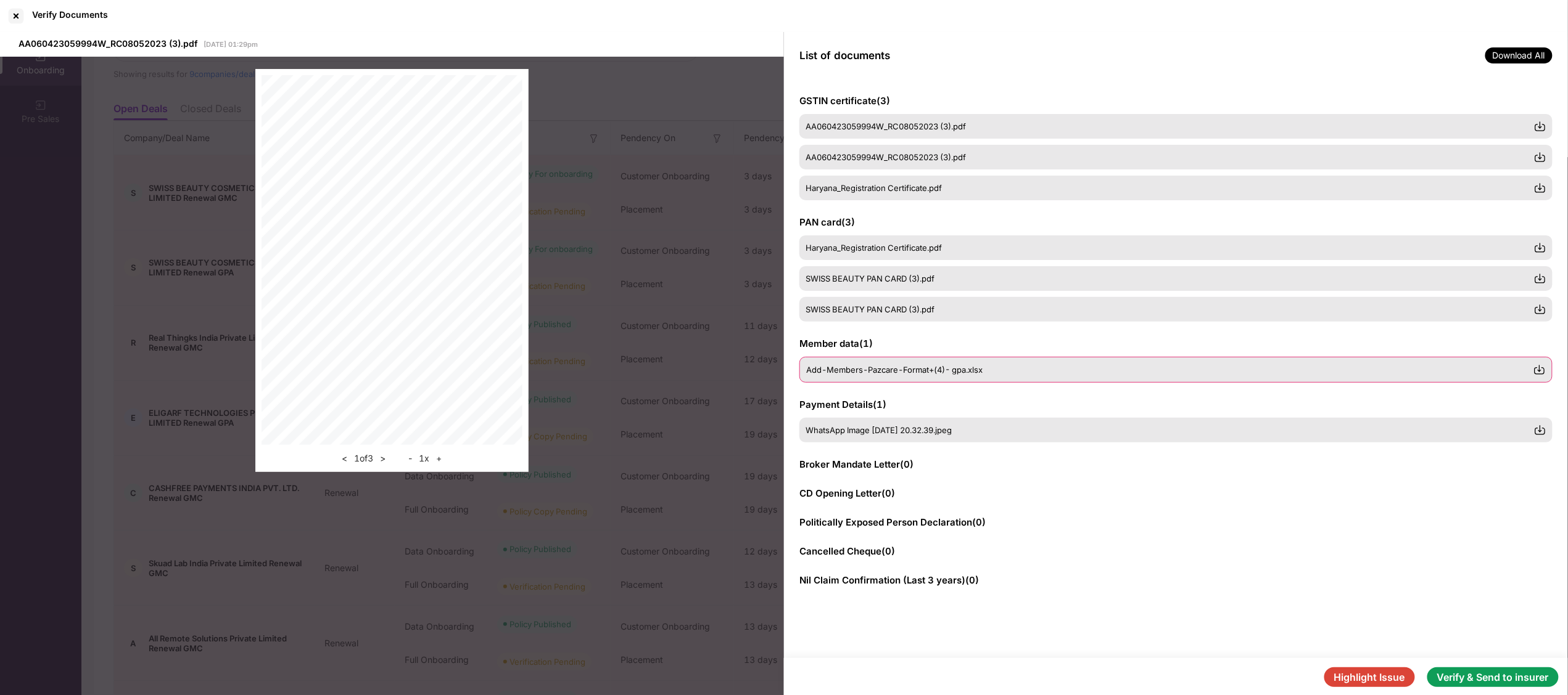
click at [1537, 372] on img at bounding box center [1539, 370] width 12 height 12
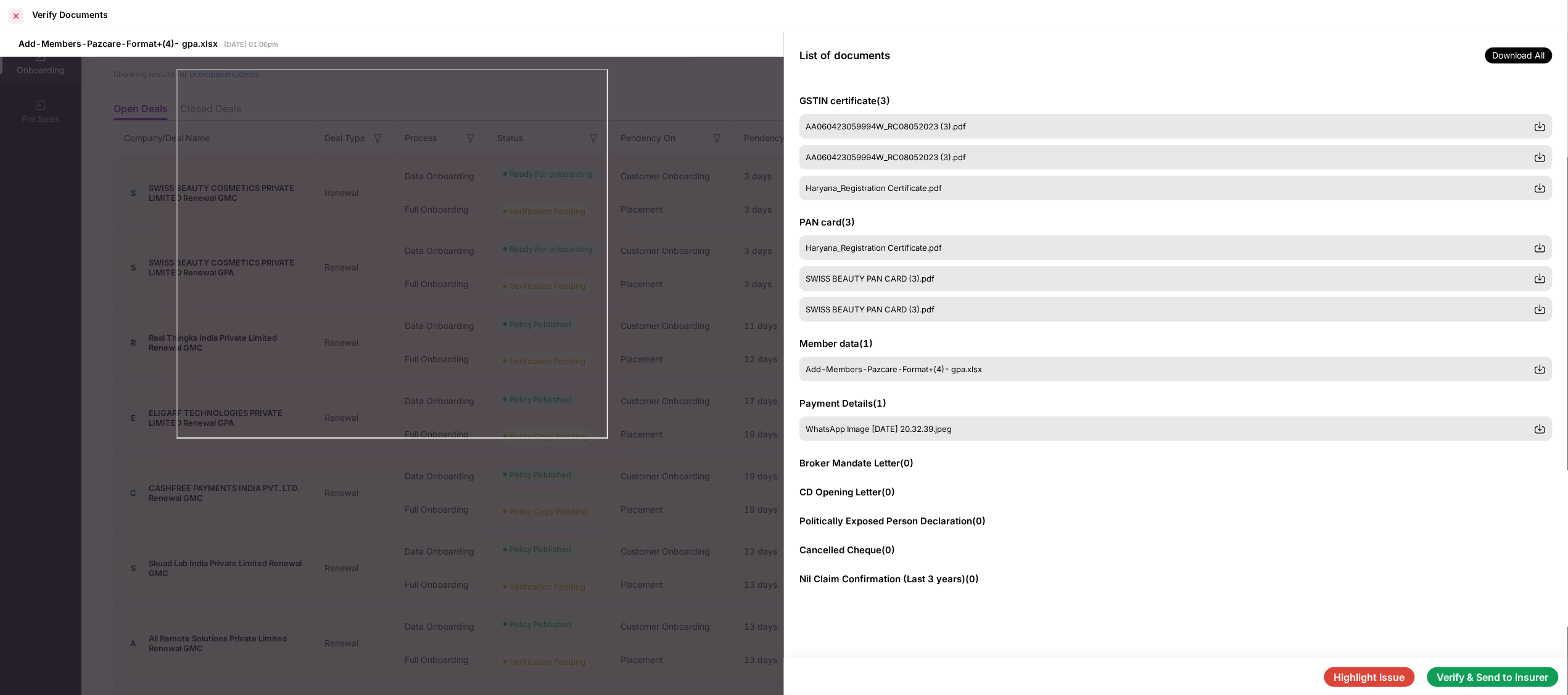
click at [12, 20] on div at bounding box center [16, 16] width 20 height 20
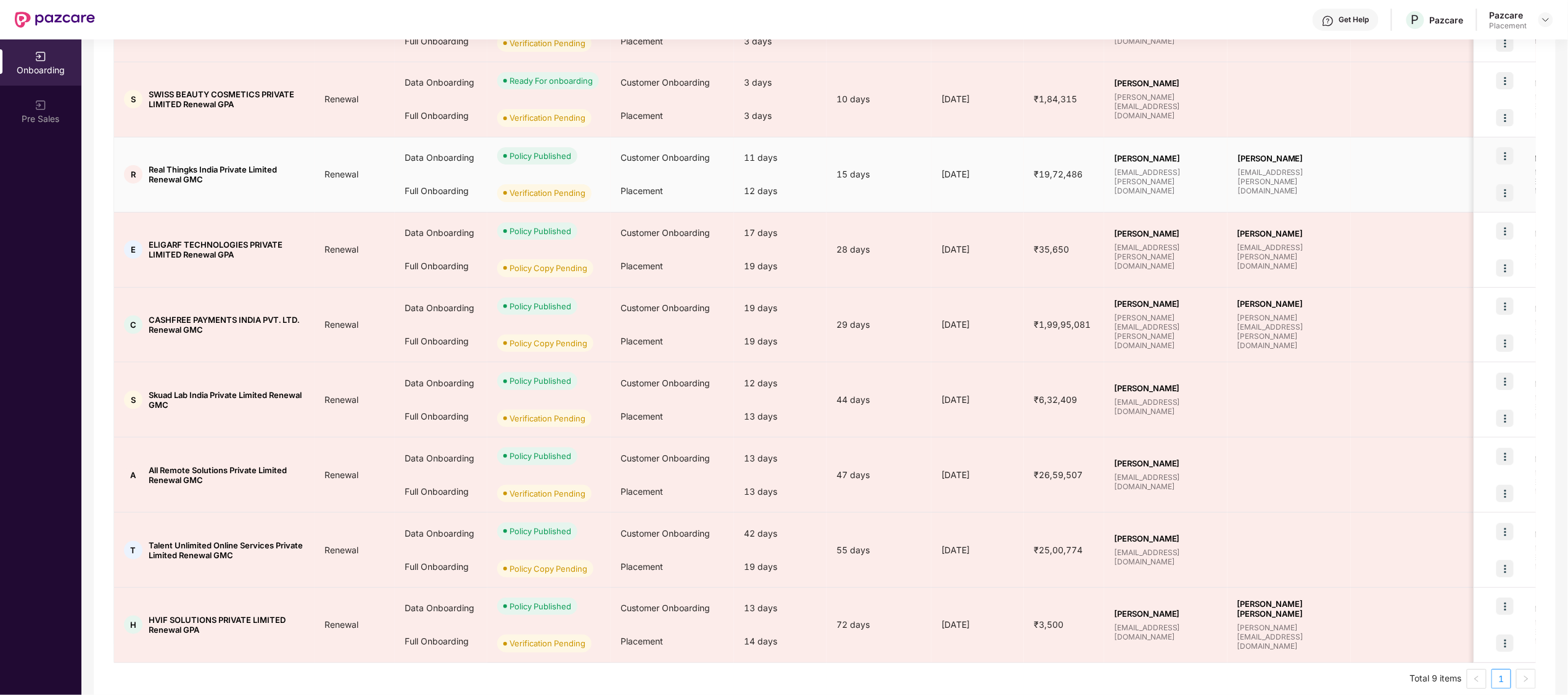
scroll to position [237, 0]
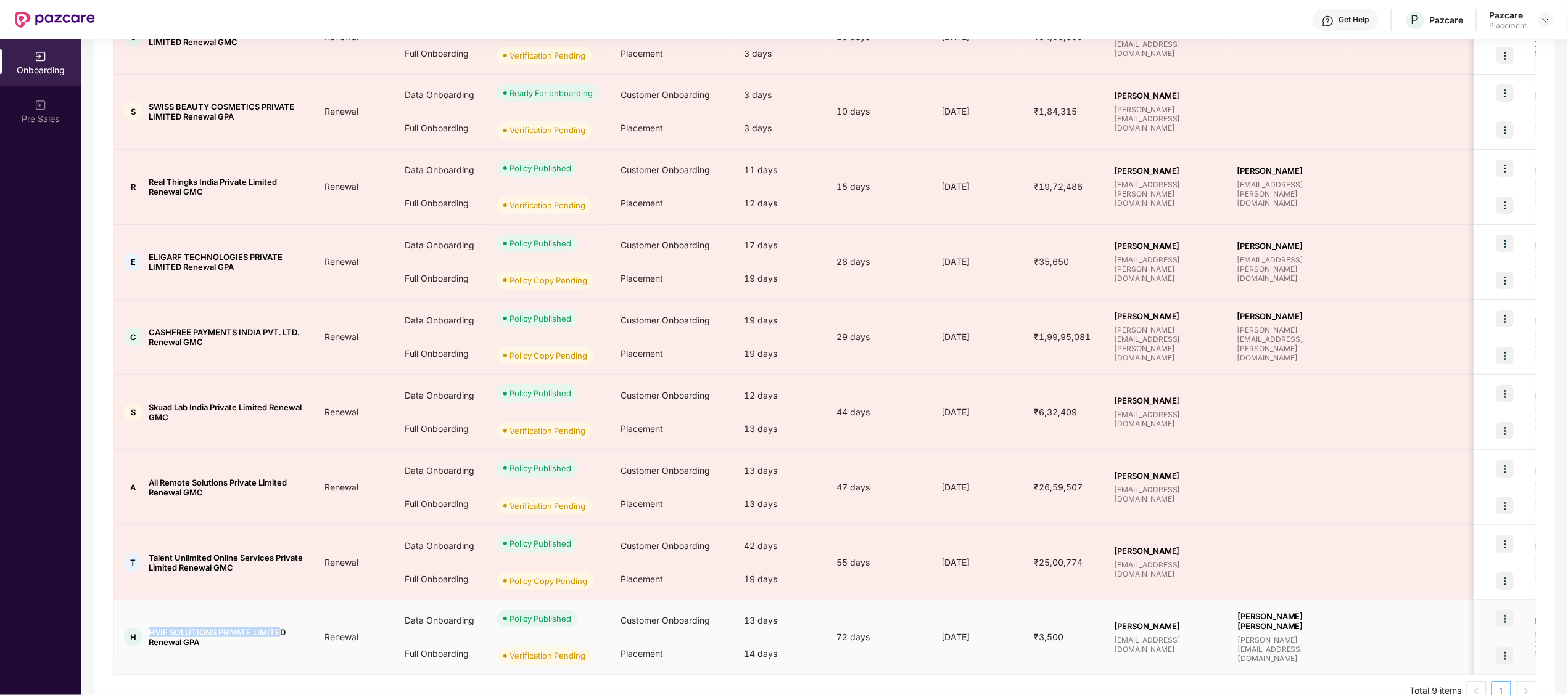
drag, startPoint x: 146, startPoint y: 633, endPoint x: 282, endPoint y: 629, distance: 136.1
click at [282, 629] on td "H HVIF SOLUTIONS PRIVATE LIMITED Renewal GPA" at bounding box center [214, 638] width 200 height 75
copy span "HVIF SOLUTIONS PRIVATE LIMITE"
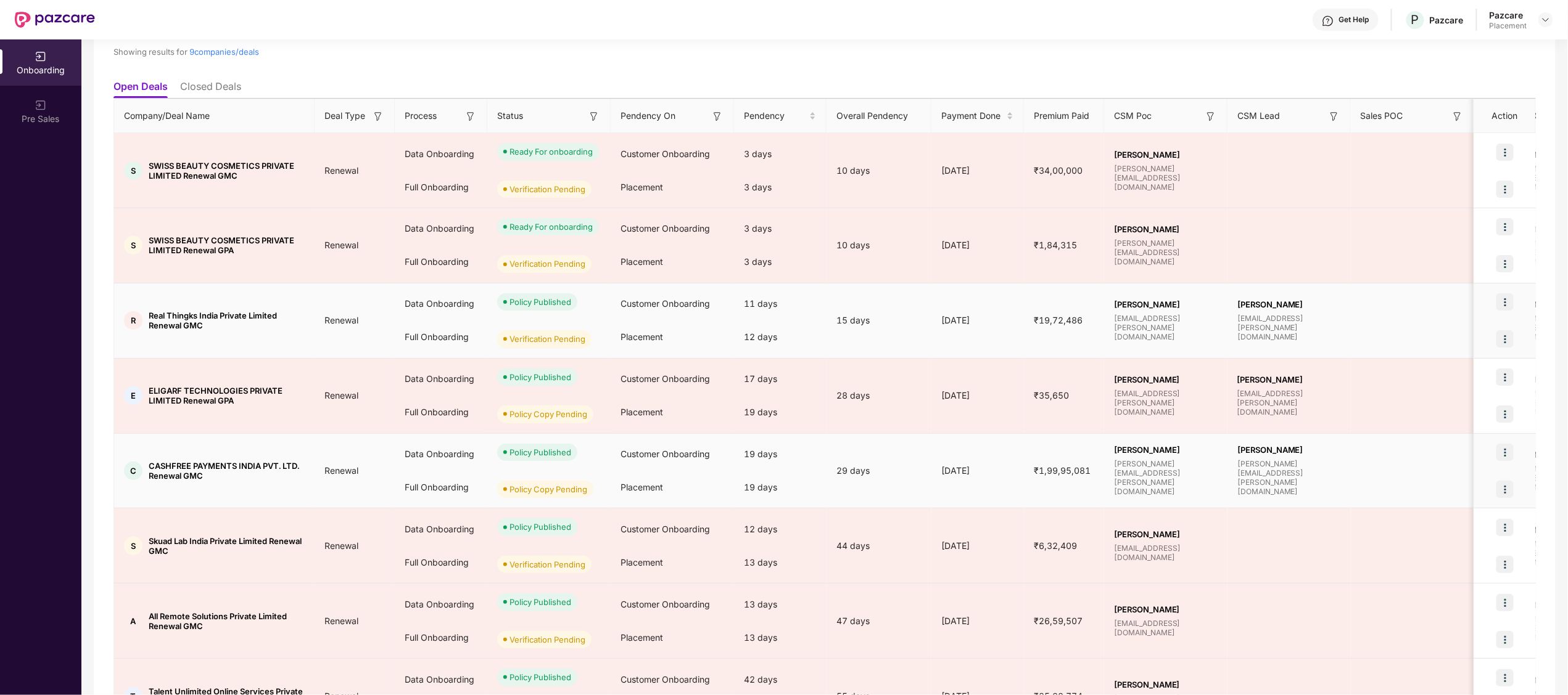
scroll to position [99, 0]
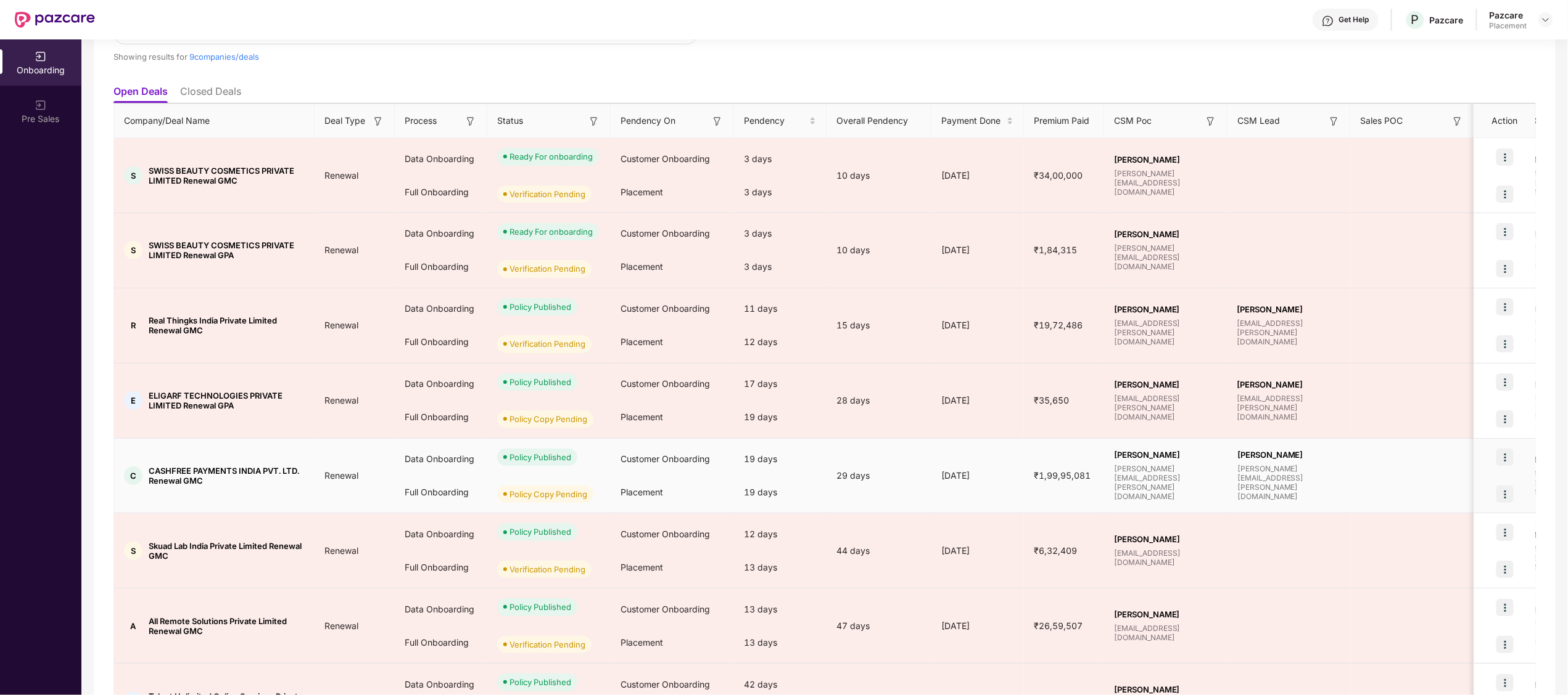
click at [176, 472] on span "CASHFREE PAYMENTS INDIA PVT. LTD. Renewal GMC" at bounding box center [226, 476] width 156 height 20
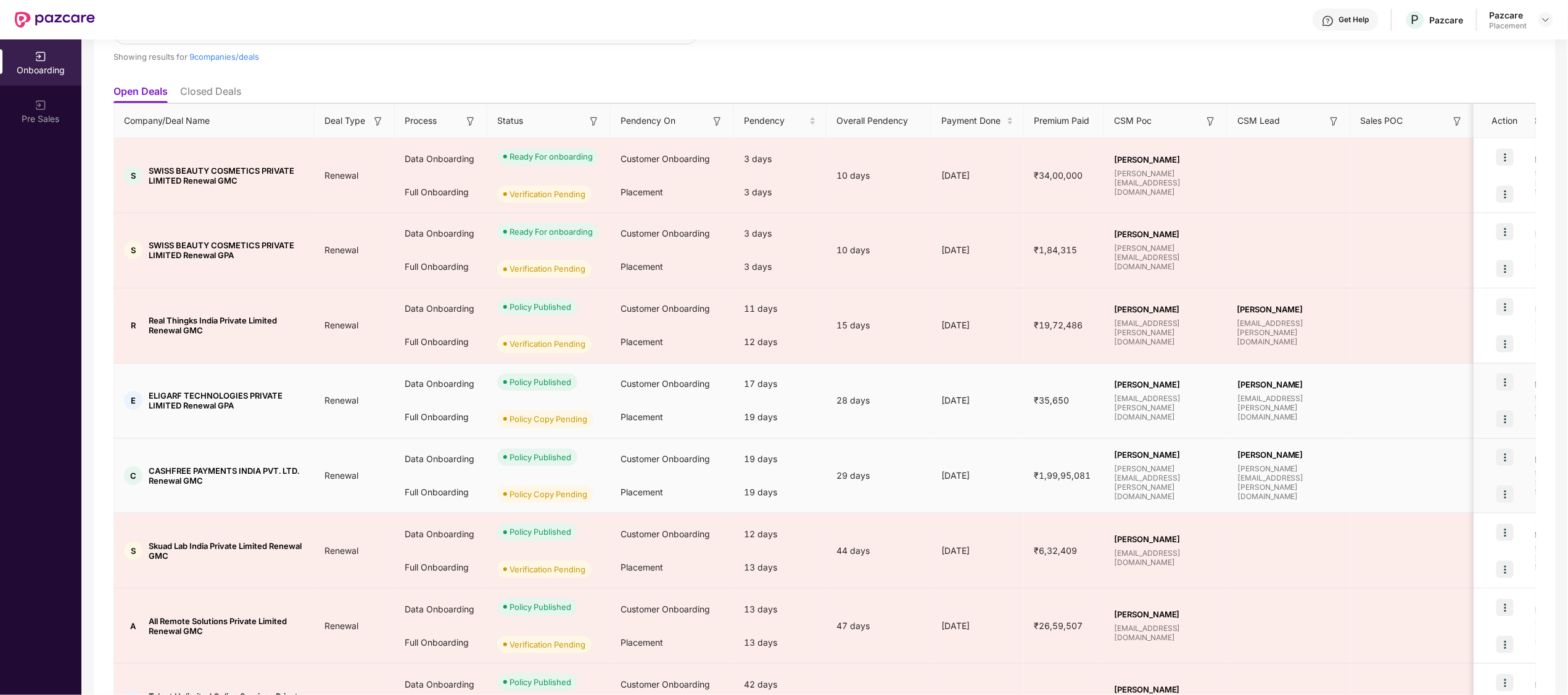
drag, startPoint x: 176, startPoint y: 472, endPoint x: 159, endPoint y: 395, distance: 78.9
click at [159, 395] on span "ELIGARF TECHNOLOGIES PRIVATE LIMITED Renewal GPA" at bounding box center [226, 400] width 156 height 20
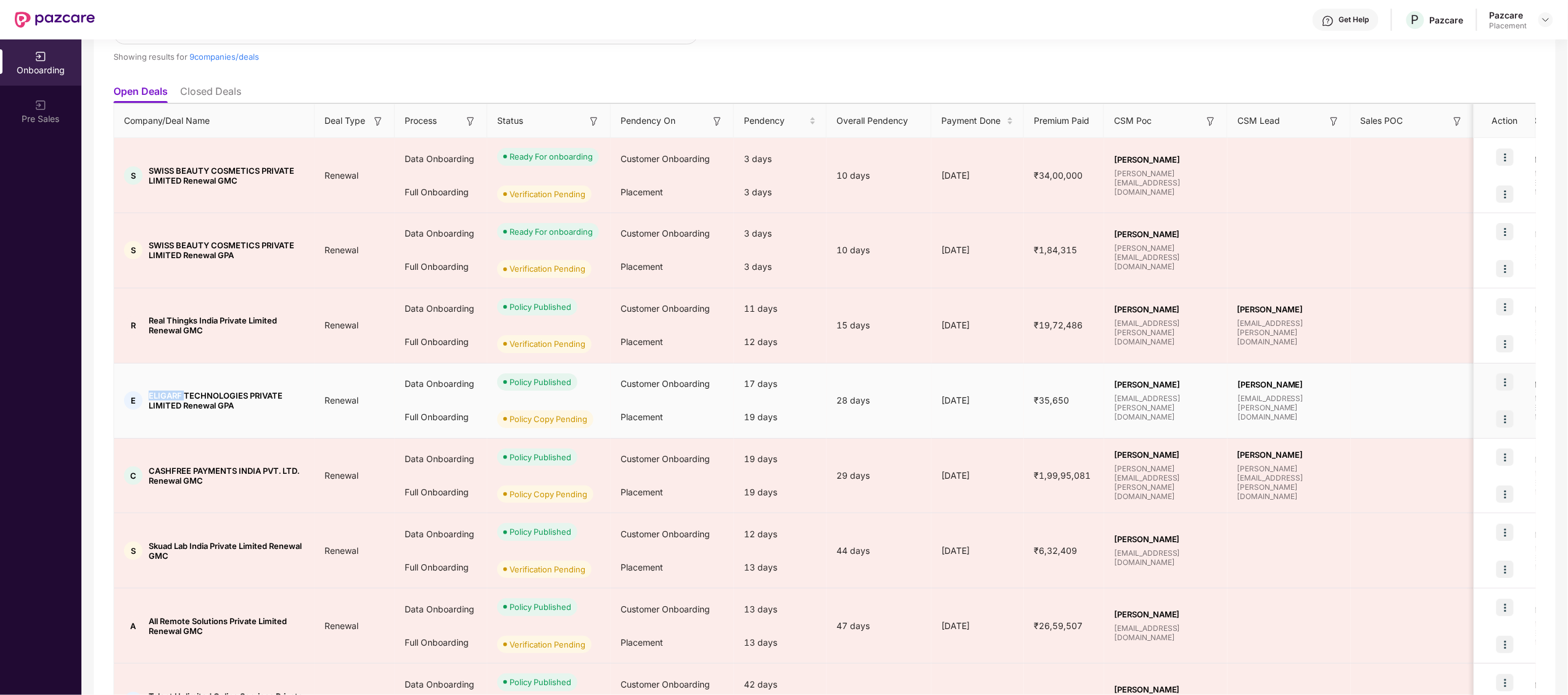
click at [159, 395] on span "ELIGARF TECHNOLOGIES PRIVATE LIMITED Renewal GPA" at bounding box center [226, 400] width 156 height 20
copy span "ELIGARF"
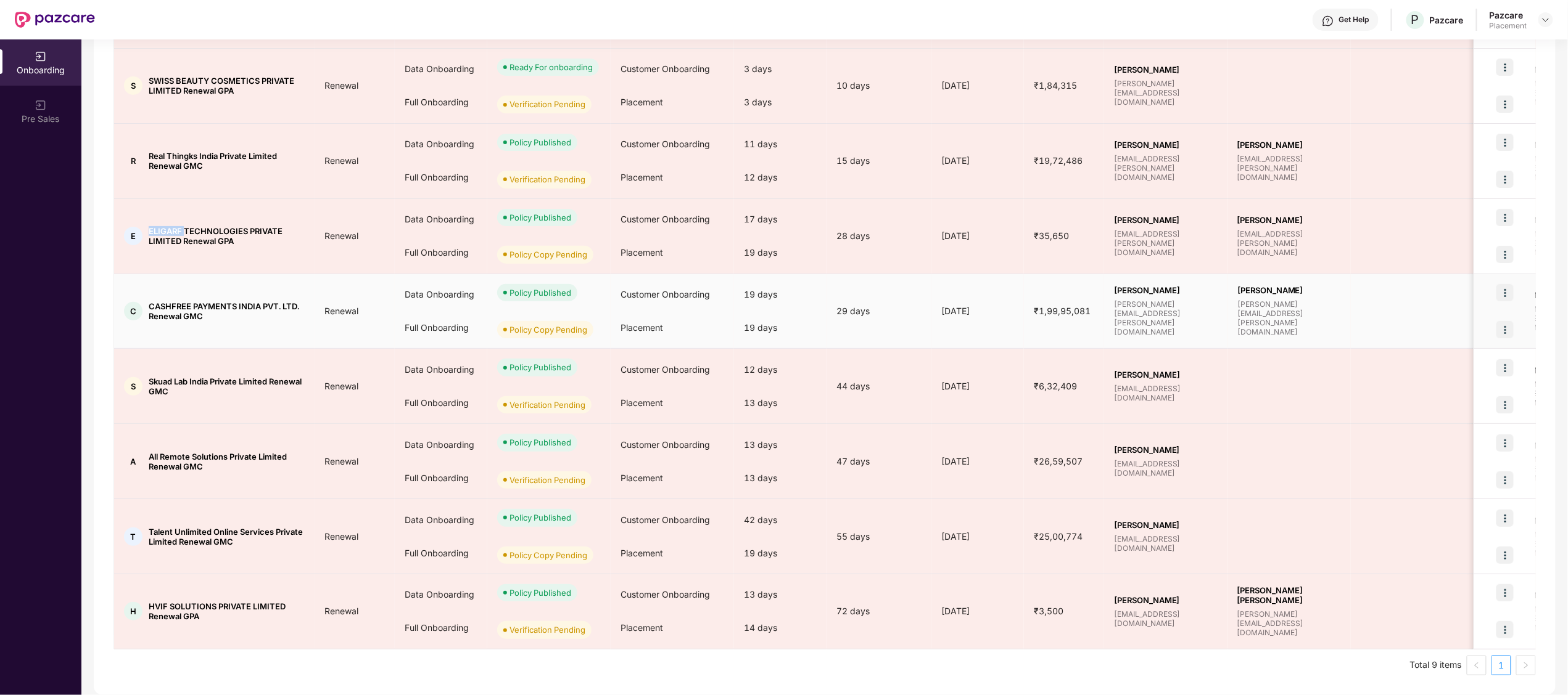
scroll to position [0, 0]
